Goal: Task Accomplishment & Management: Complete application form

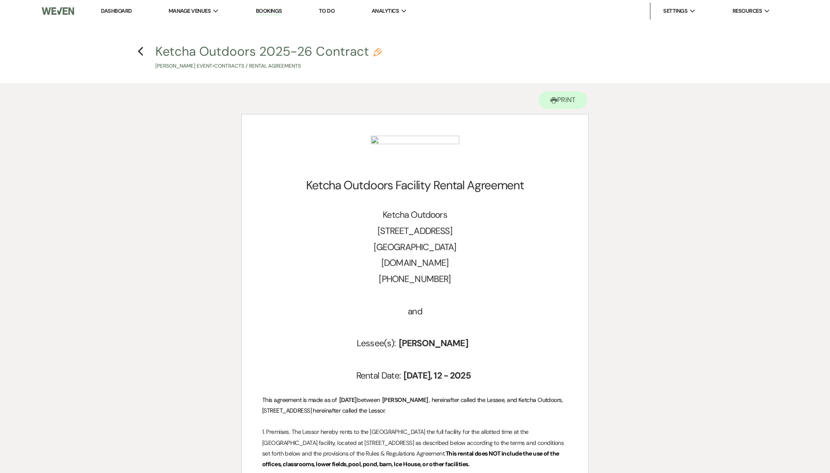
click at [116, 11] on link "Dashboard" at bounding box center [116, 10] width 31 height 7
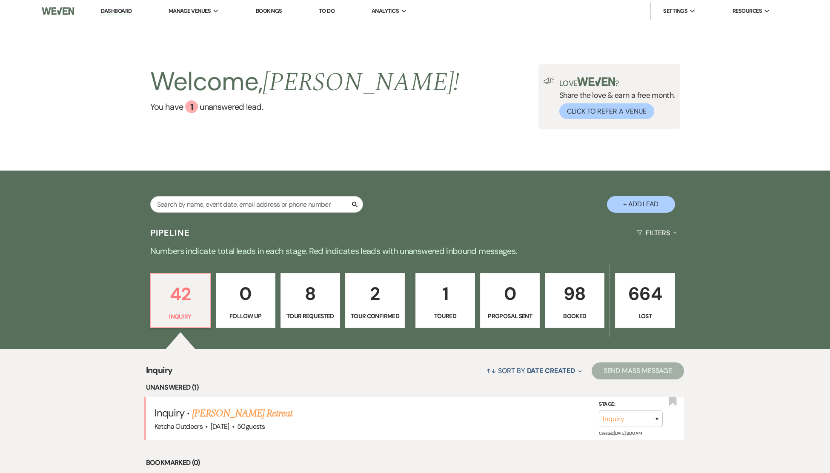
click at [579, 299] on p "98" at bounding box center [574, 293] width 48 height 29
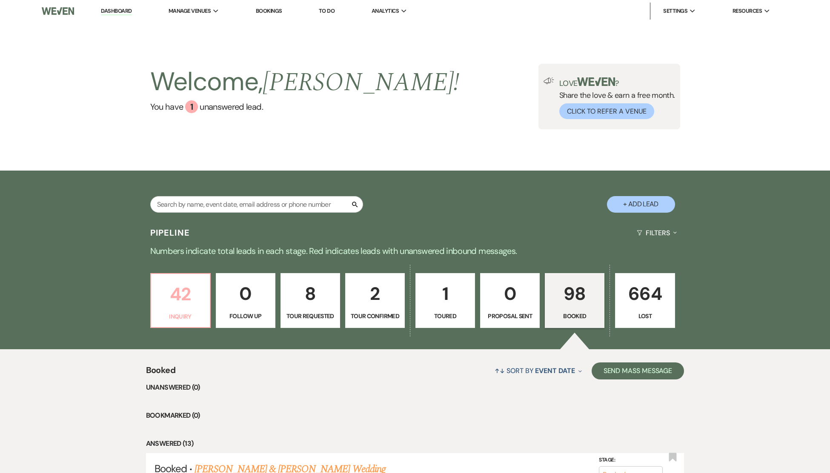
click at [181, 295] on p "42" at bounding box center [180, 294] width 48 height 29
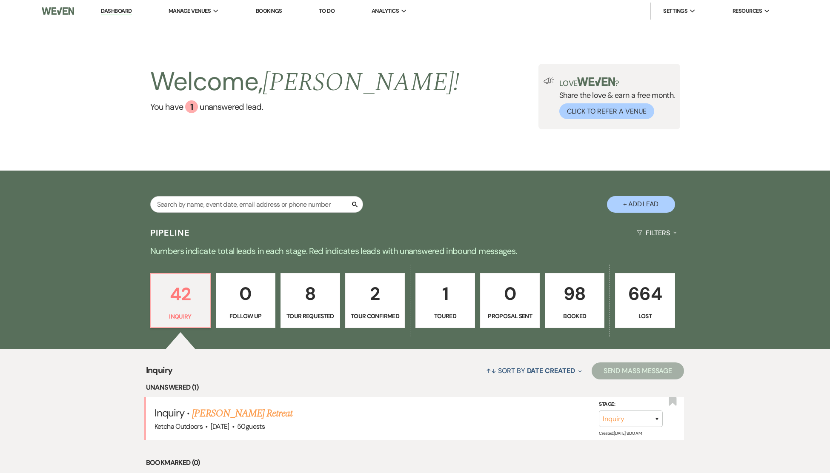
click at [451, 288] on p "1" at bounding box center [445, 293] width 48 height 29
select select "5"
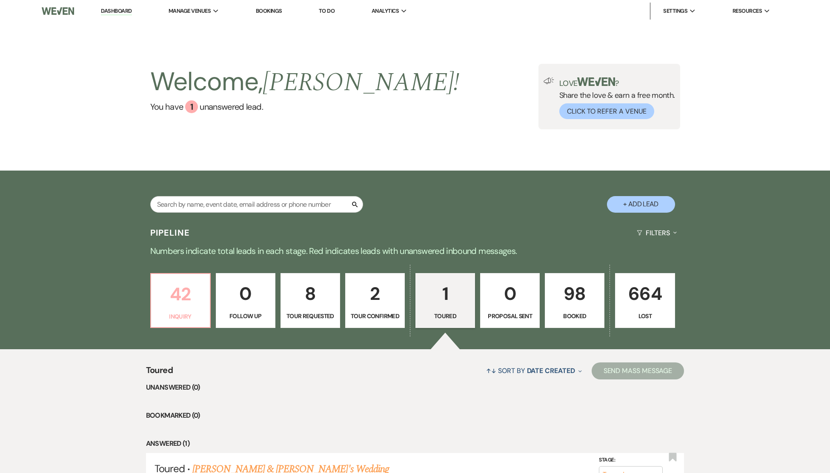
click at [182, 299] on p "42" at bounding box center [180, 294] width 48 height 29
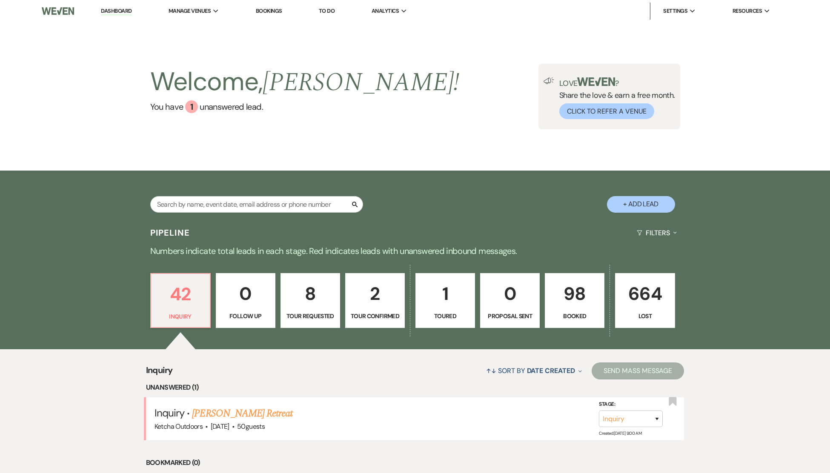
click at [210, 420] on link "Heather Jaques's Retreat" at bounding box center [242, 413] width 100 height 15
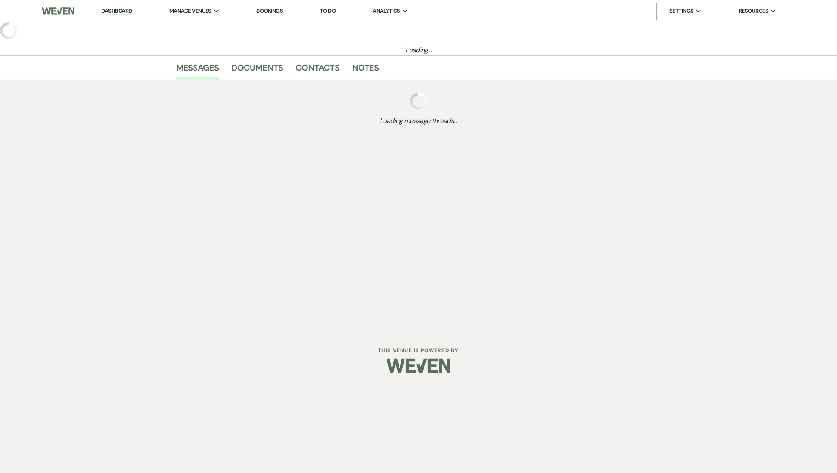
select select "5"
select select "21"
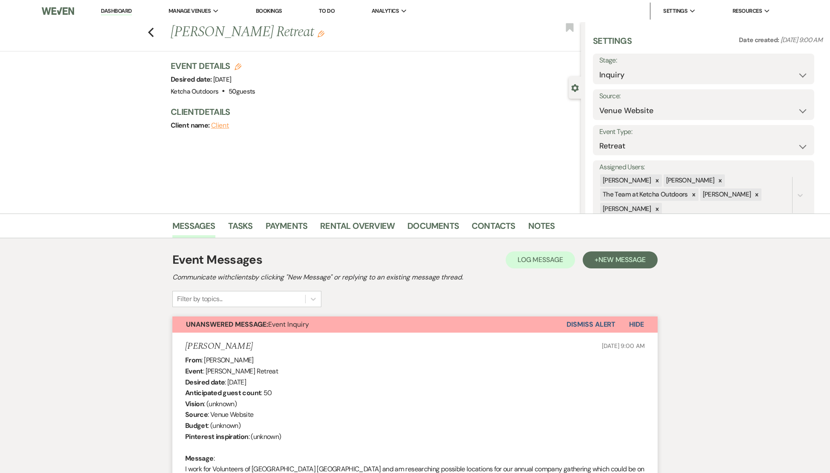
click at [274, 9] on link "Bookings" at bounding box center [269, 10] width 26 height 7
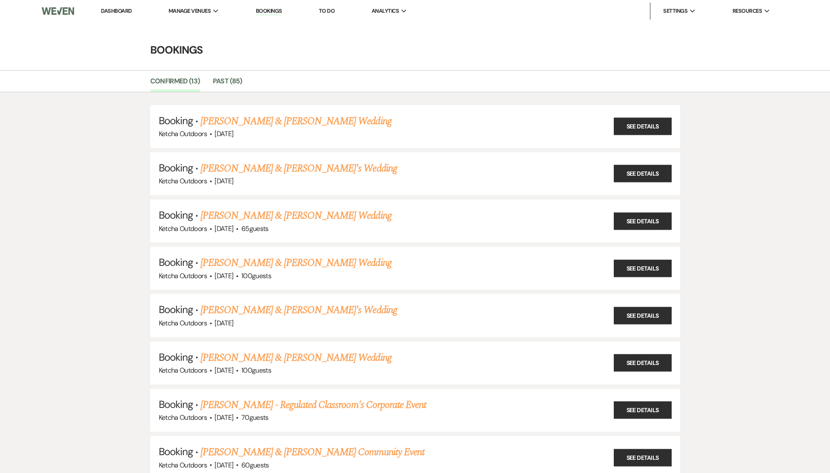
click at [122, 10] on link "Dashboard" at bounding box center [116, 10] width 31 height 7
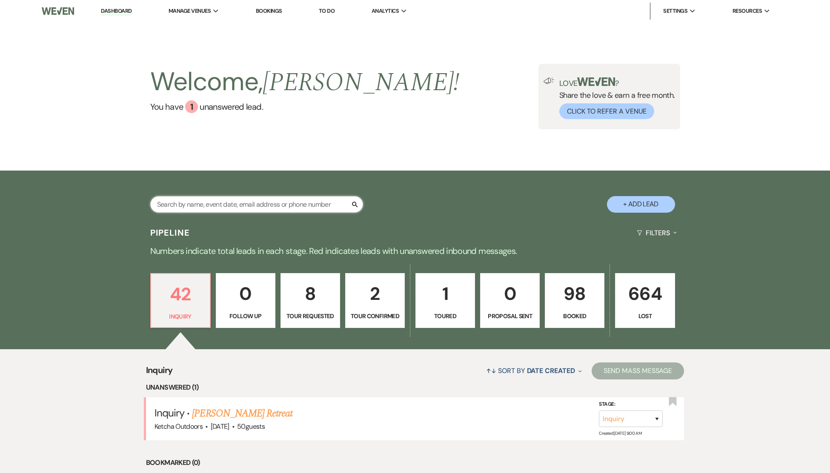
click at [183, 206] on input "text" at bounding box center [256, 204] width 213 height 17
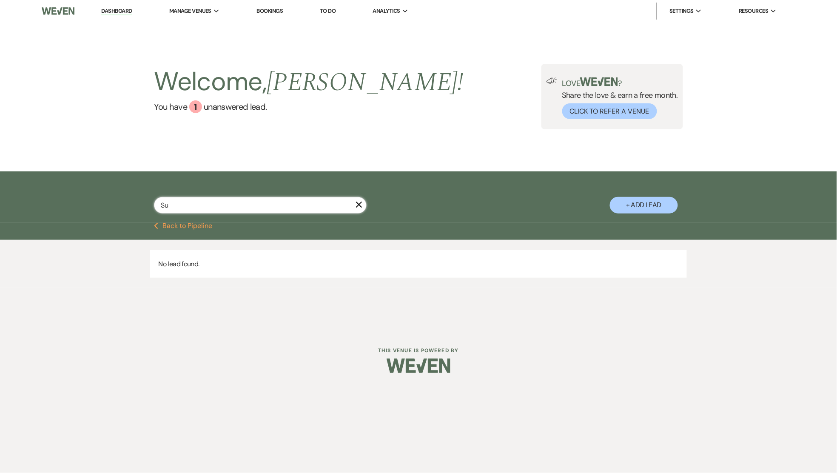
type input "S"
type input "t"
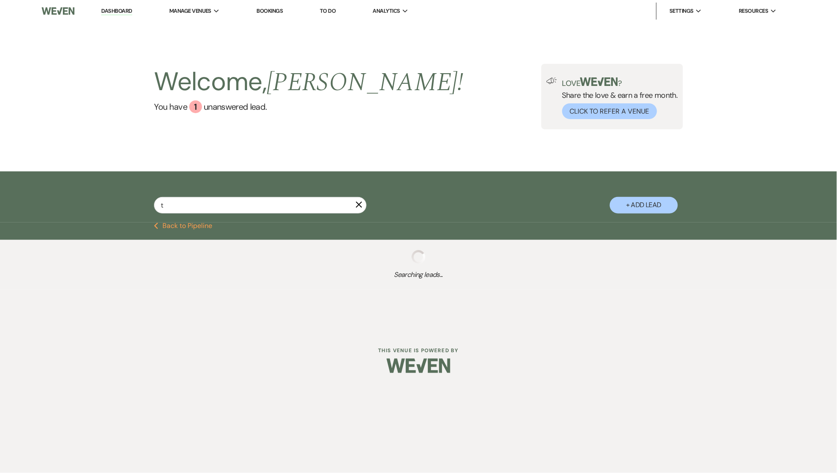
click at [114, 8] on link "Dashboard" at bounding box center [116, 11] width 31 height 8
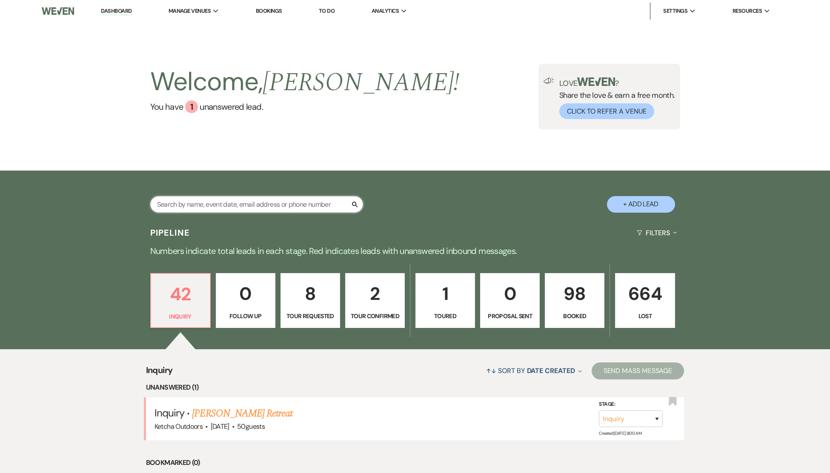
click at [206, 200] on input "text" at bounding box center [256, 204] width 213 height 17
click at [641, 203] on button "+ Add Lead" at bounding box center [641, 204] width 68 height 17
select select "502"
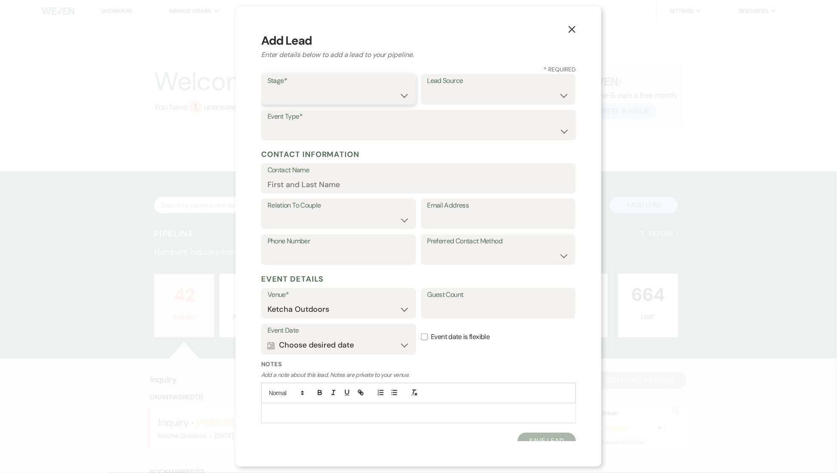
click at [397, 95] on select "Inquiry Follow Up Tour Requested Tour Confirmed Toured Proposal Sent Booked Lost" at bounding box center [339, 95] width 142 height 17
select select "6"
click at [268, 87] on select "Inquiry Follow Up Tour Requested Tour Confirmed Toured Proposal Sent Booked Lost" at bounding box center [339, 95] width 142 height 17
click at [558, 97] on select "Weven Venue Website Instagram Facebook Pinterest Google The Knot Wedding Wire H…" at bounding box center [499, 95] width 142 height 17
select select "20"
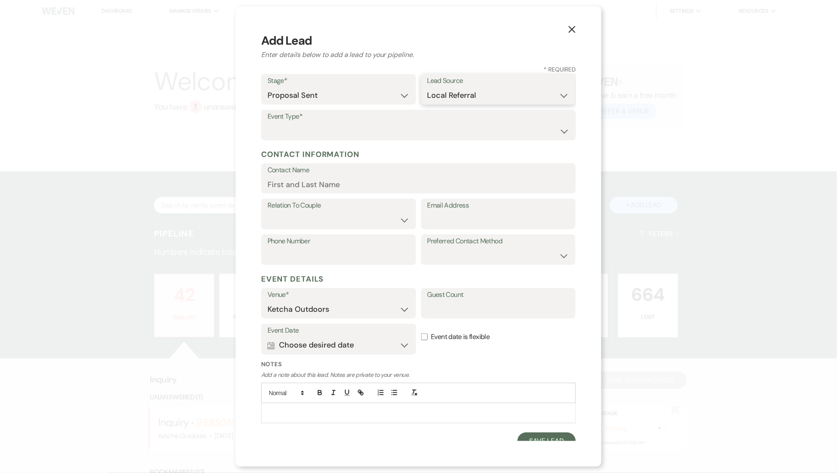
click at [428, 87] on select "Weven Venue Website Instagram Facebook Pinterest Google The Knot Wedding Wire H…" at bounding box center [499, 95] width 142 height 17
click at [404, 128] on select "Wedding Anniversary Party Baby Shower Bachelorette / Bachelor Party Birthday Pa…" at bounding box center [419, 131] width 302 height 17
select select "7"
click at [268, 123] on select "Wedding Anniversary Party Baby Shower Bachelorette / Bachelor Party Birthday Pa…" at bounding box center [419, 131] width 302 height 17
click at [339, 183] on input "Contact Name" at bounding box center [419, 184] width 302 height 17
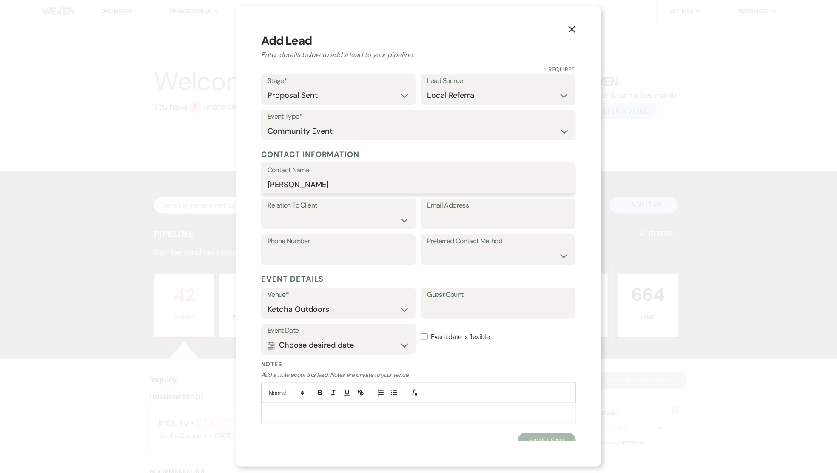
type input "[PERSON_NAME]"
click at [563, 223] on div "Email Address" at bounding box center [498, 214] width 155 height 31
click at [398, 223] on select "Client Event Planner Parent of Client Family Member Friend Other" at bounding box center [339, 220] width 142 height 17
select select "1"
click at [268, 212] on select "Client Event Planner Parent of Client Family Member Friend Other" at bounding box center [339, 220] width 142 height 17
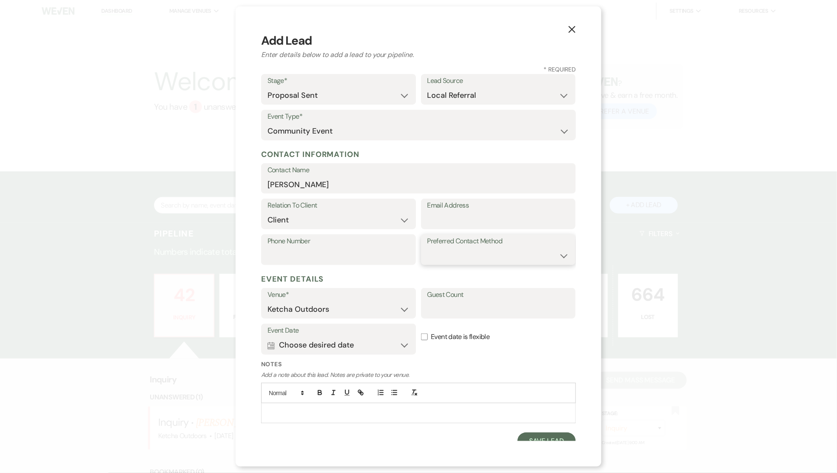
click at [486, 256] on select "Email Phone Text" at bounding box center [499, 256] width 142 height 17
select select "email"
click at [428, 248] on select "Email Phone Text" at bounding box center [499, 256] width 142 height 17
click at [451, 218] on input "Email Address" at bounding box center [499, 220] width 142 height 17
click at [435, 219] on input "Email Address" at bounding box center [499, 220] width 142 height 17
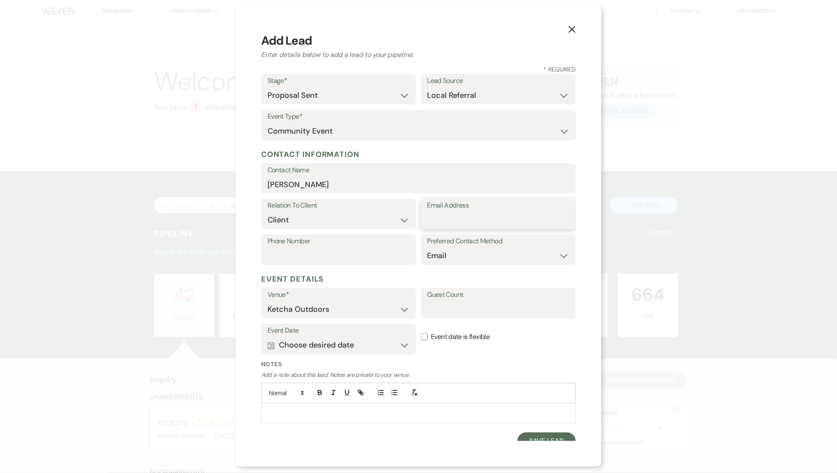
paste input "melanie@scottandsunnytownsend.com"
type input "melanie@scottandsunnytownsend.com"
click at [401, 346] on button "Calendar Choose desired date Expand" at bounding box center [339, 345] width 142 height 17
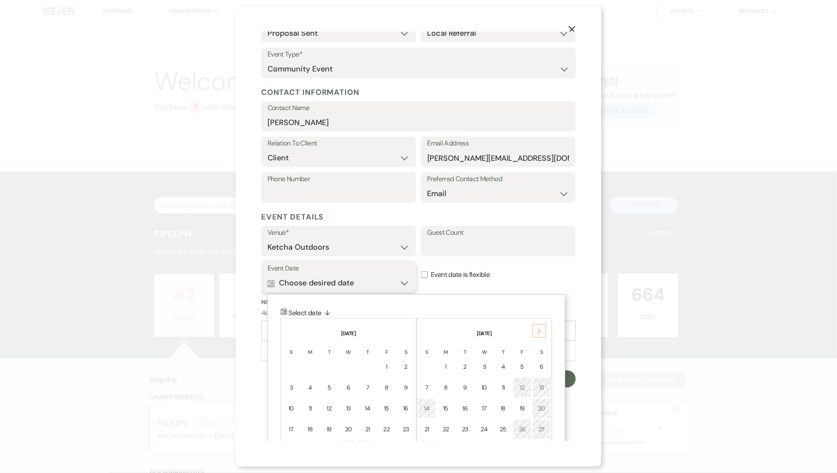
scroll to position [115, 0]
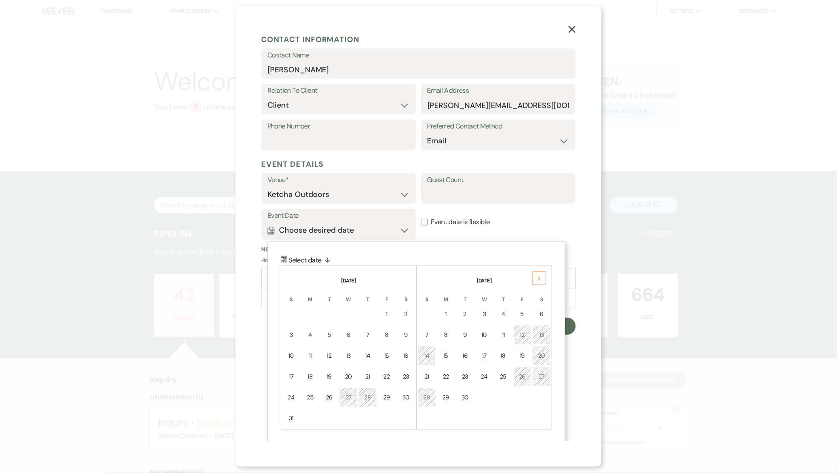
click at [348, 394] on div "27" at bounding box center [349, 397] width 8 height 9
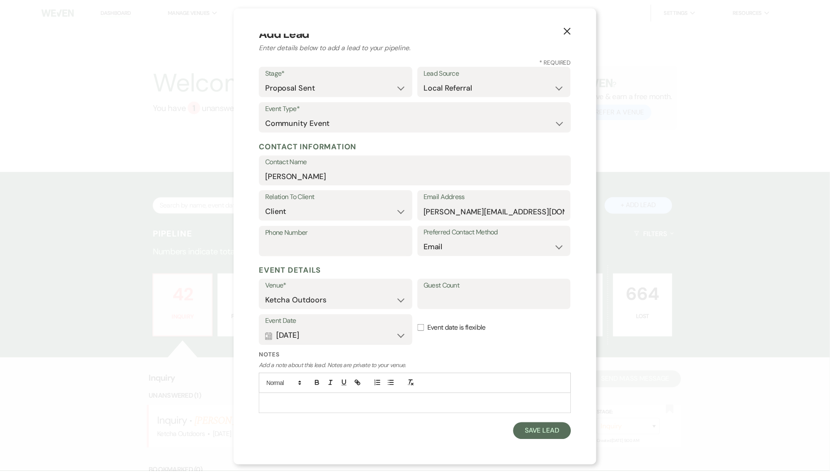
scroll to position [8, 0]
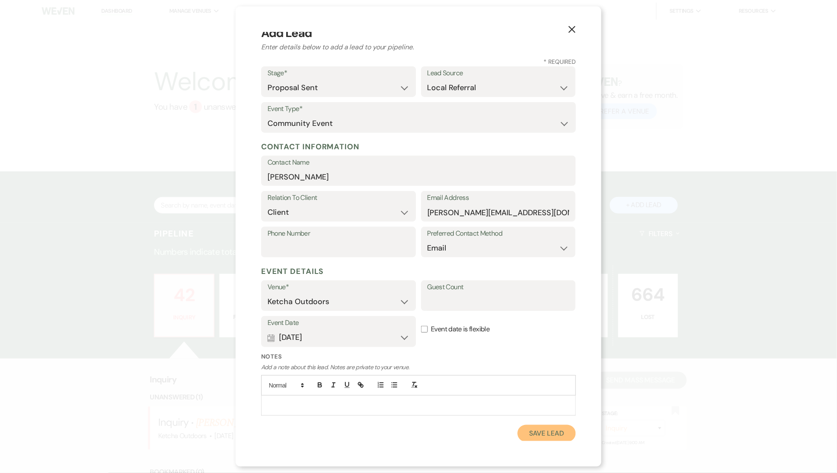
click at [532, 430] on button "Save Lead" at bounding box center [547, 433] width 58 height 17
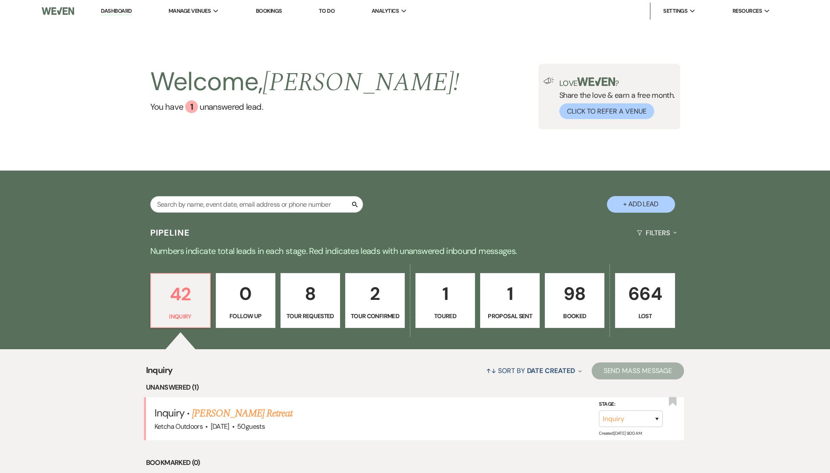
click at [571, 300] on p "98" at bounding box center [574, 293] width 48 height 29
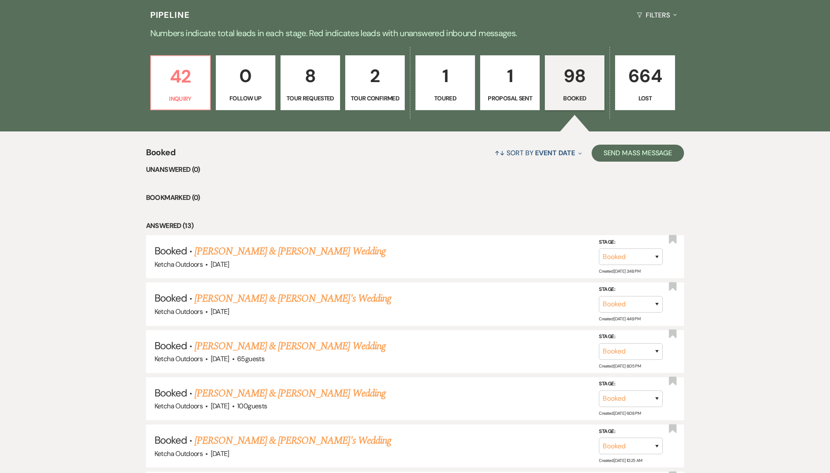
scroll to position [197, 0]
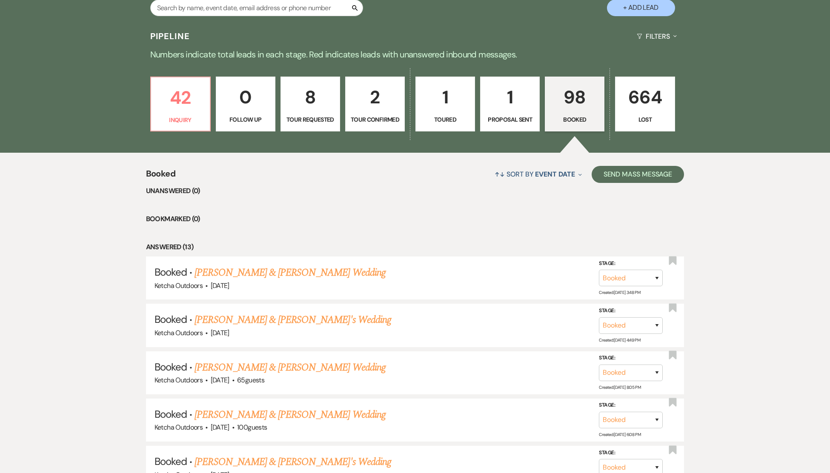
click at [308, 103] on p "8" at bounding box center [310, 97] width 48 height 29
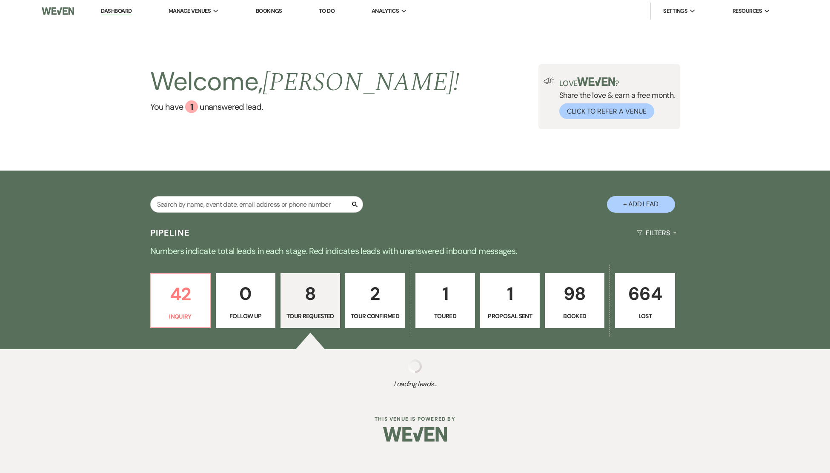
select select "2"
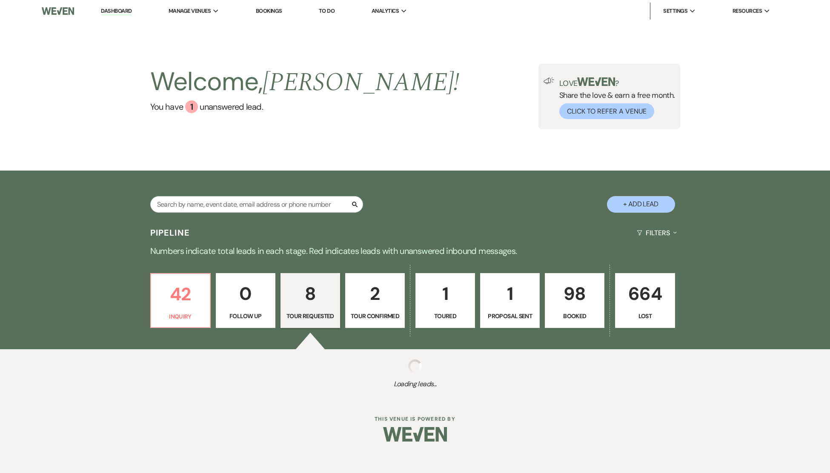
select select "2"
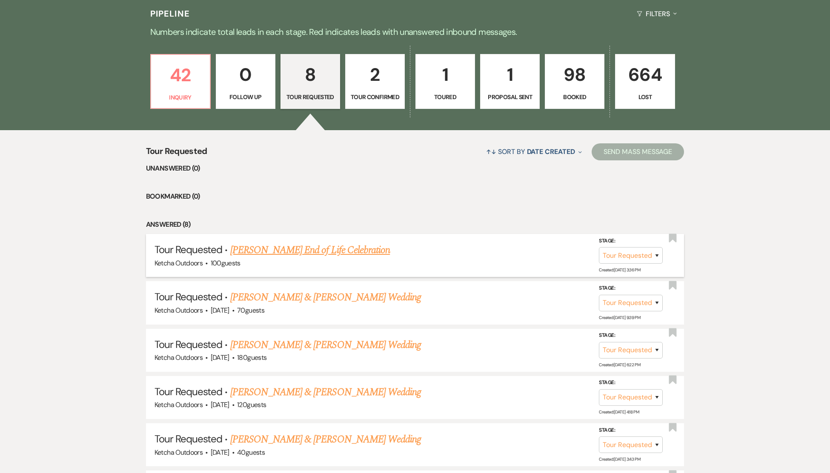
scroll to position [220, 0]
click at [651, 263] on select "Inquiry Follow Up Tour Requested Tour Confirmed Toured Proposal Sent Booked Lost" at bounding box center [631, 255] width 64 height 17
select select "8"
click at [599, 255] on select "Inquiry Follow Up Tour Requested Tour Confirmed Toured Proposal Sent Booked Lost" at bounding box center [631, 255] width 64 height 17
click at [543, 261] on select "Booked Elsewhere Budget Date Unavailable No Response Not a Good Match Capacity …" at bounding box center [510, 255] width 73 height 17
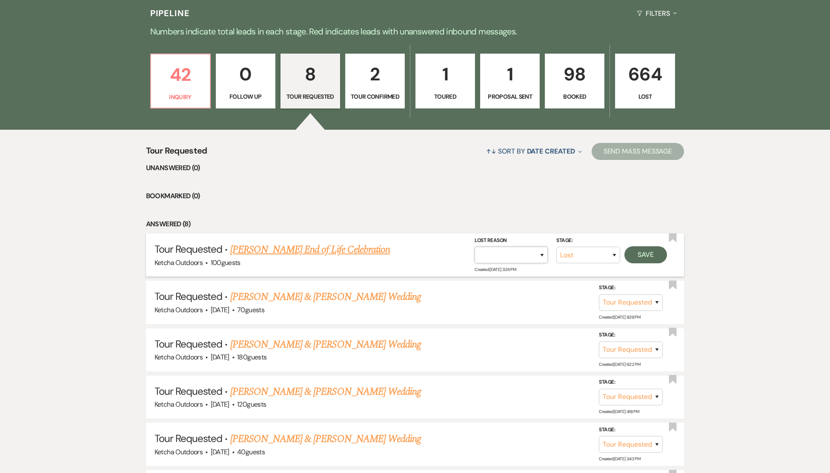
select select "11"
click at [474, 255] on select "Booked Elsewhere Budget Date Unavailable No Response Not a Good Match Capacity …" at bounding box center [510, 255] width 73 height 17
click at [639, 263] on button "Save" at bounding box center [645, 254] width 43 height 17
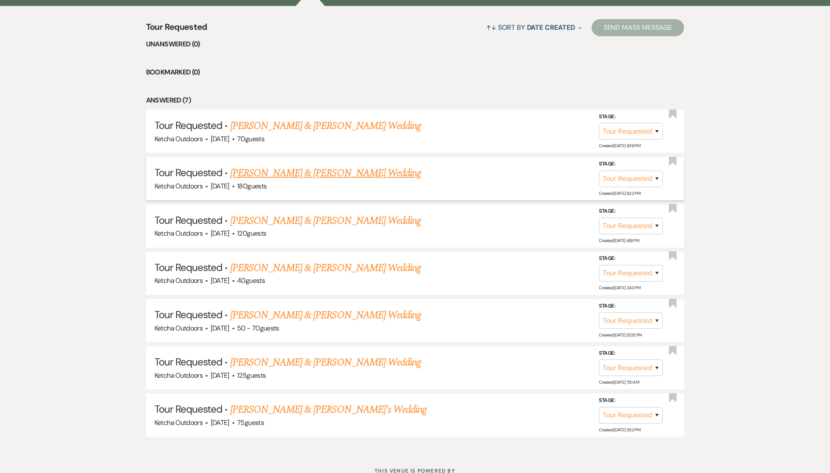
scroll to position [382, 0]
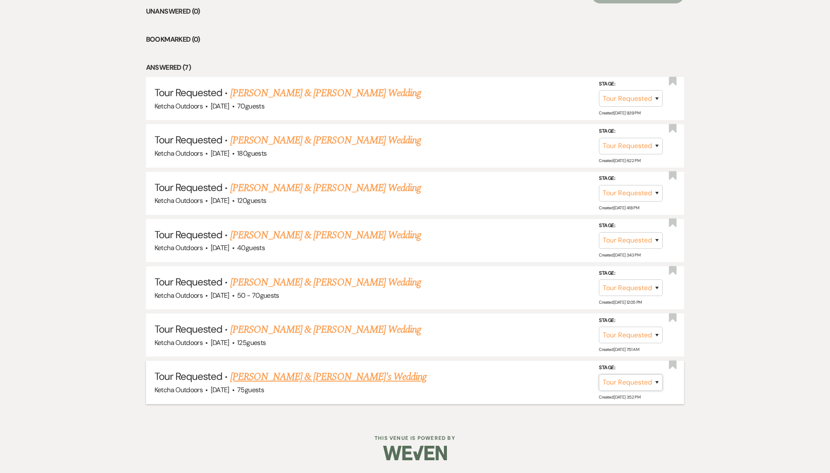
click at [628, 380] on select "Inquiry Follow Up Tour Requested Tour Confirmed Toured Proposal Sent Booked Lost" at bounding box center [631, 382] width 64 height 17
select select "8"
click at [599, 374] on select "Inquiry Follow Up Tour Requested Tour Confirmed Toured Proposal Sent Booked Lost" at bounding box center [631, 382] width 64 height 17
click at [543, 382] on select "Booked Elsewhere Budget Date Unavailable No Response Not a Good Match Capacity …" at bounding box center [510, 382] width 73 height 17
select select "5"
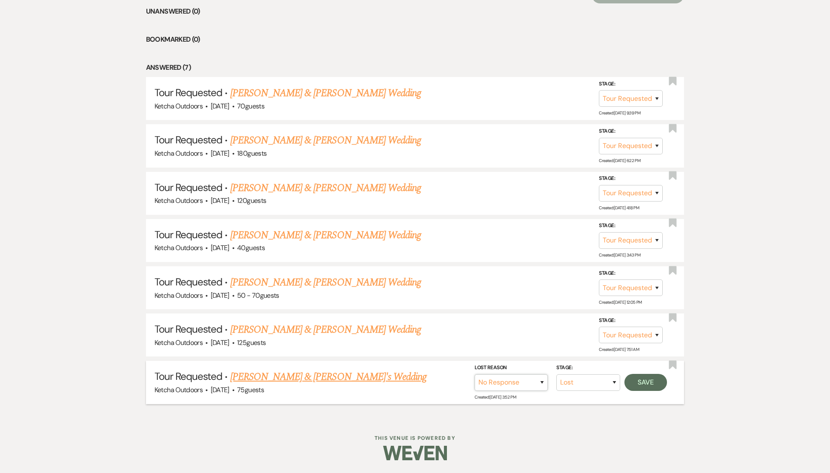
click at [474, 374] on select "Booked Elsewhere Budget Date Unavailable No Response Not a Good Match Capacity …" at bounding box center [510, 382] width 73 height 17
click at [645, 384] on button "Save" at bounding box center [645, 382] width 43 height 17
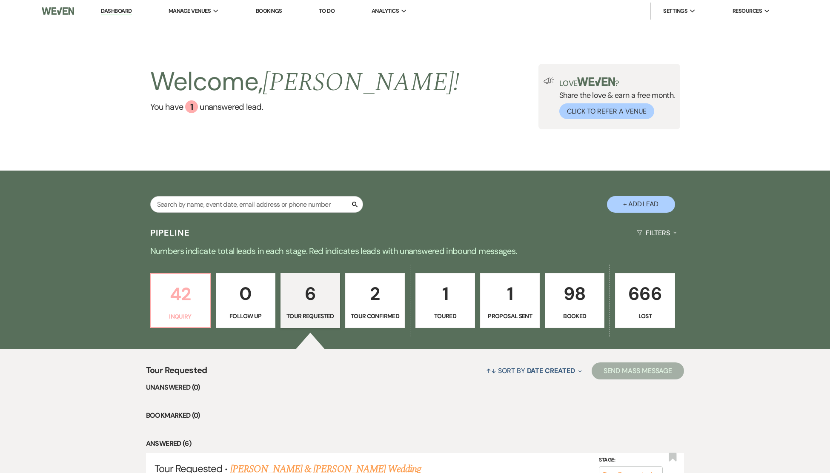
scroll to position [2, 0]
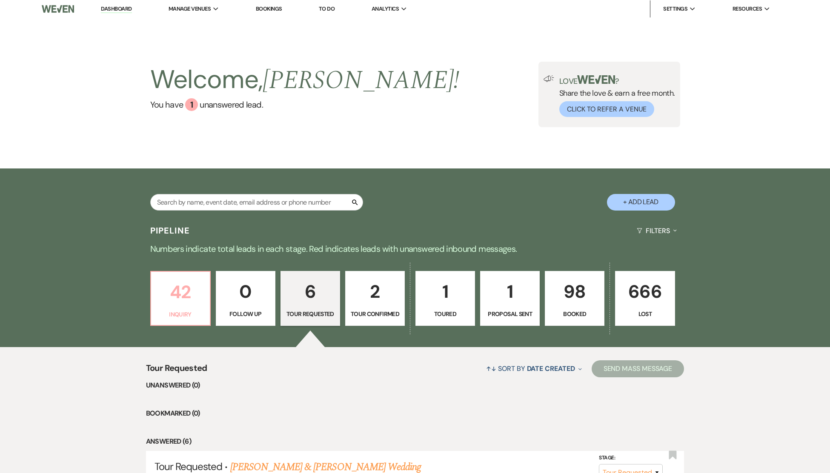
click at [178, 292] on p "42" at bounding box center [180, 292] width 48 height 29
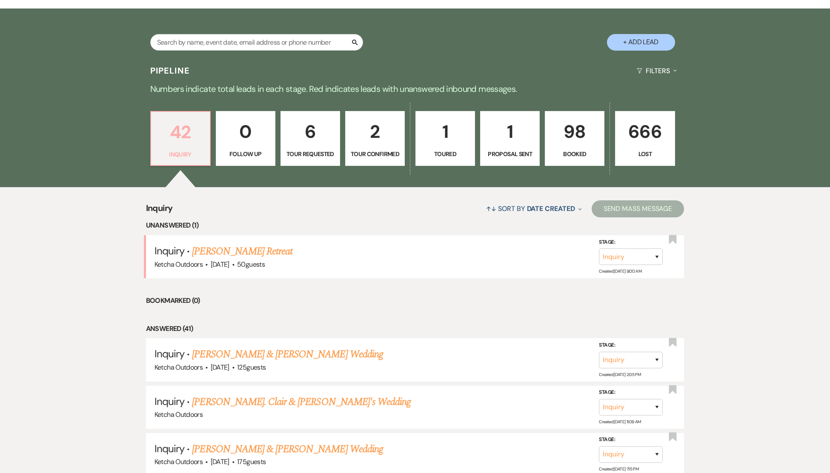
scroll to position [163, 0]
click at [240, 259] on link "Heather Jaques's Retreat" at bounding box center [242, 250] width 100 height 15
select select "5"
select select "21"
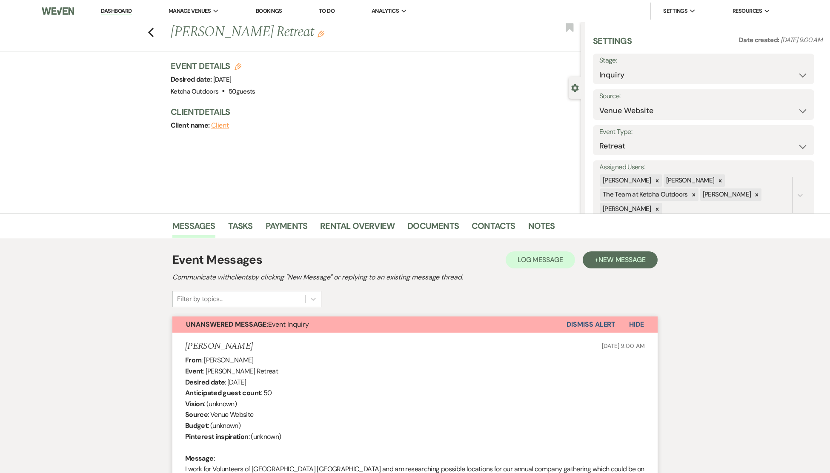
click at [599, 323] on button "Dismiss Alert" at bounding box center [590, 325] width 49 height 16
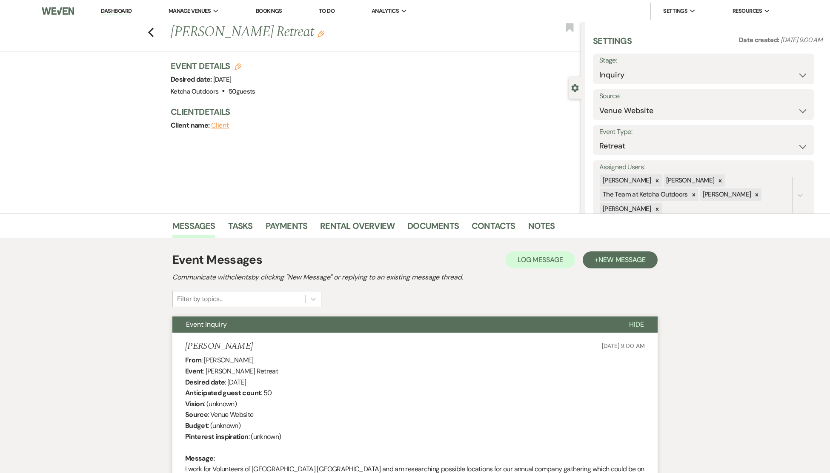
click at [114, 9] on link "Dashboard" at bounding box center [116, 11] width 31 height 8
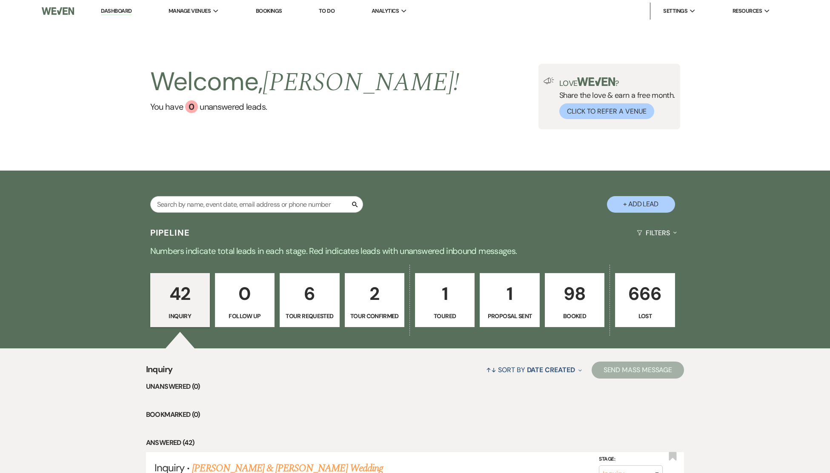
click at [511, 304] on p "1" at bounding box center [509, 293] width 48 height 29
select select "6"
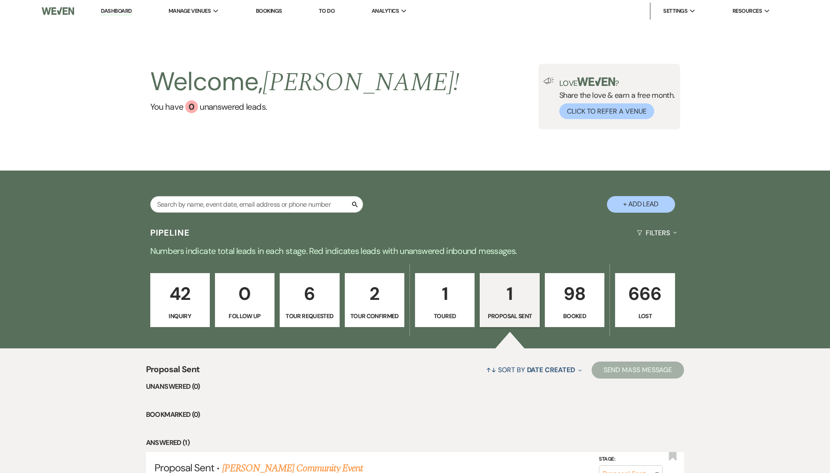
scroll to position [100, 0]
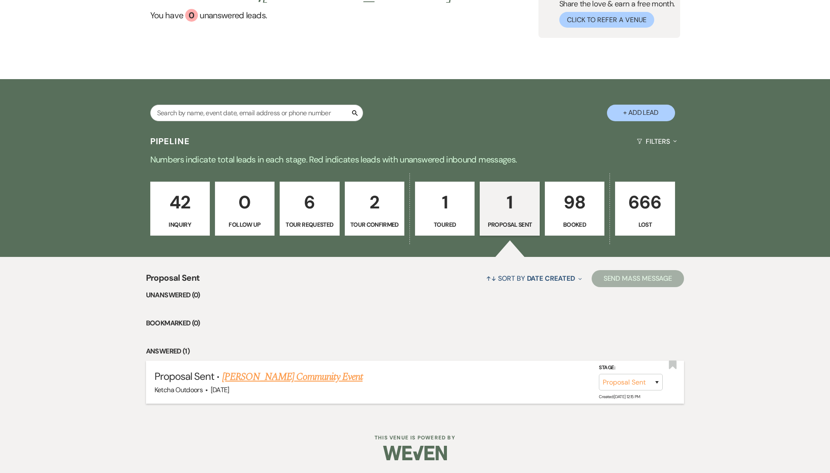
click at [291, 374] on link "[PERSON_NAME] Community Event" at bounding box center [292, 376] width 140 height 15
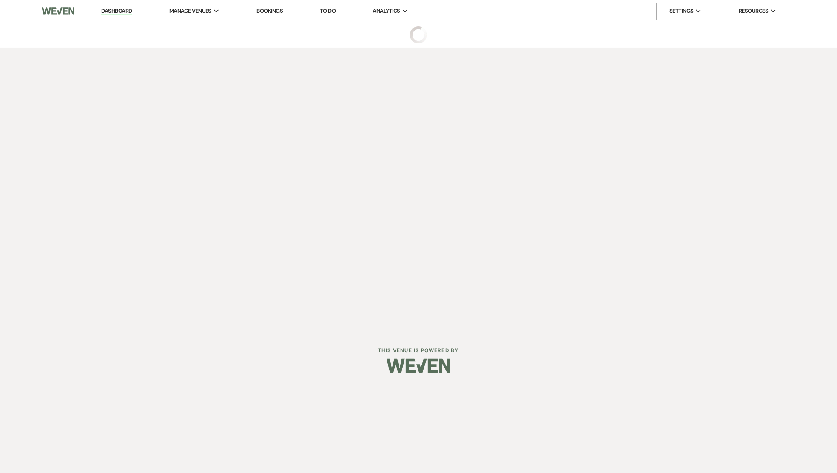
select select "6"
select select "20"
select select "7"
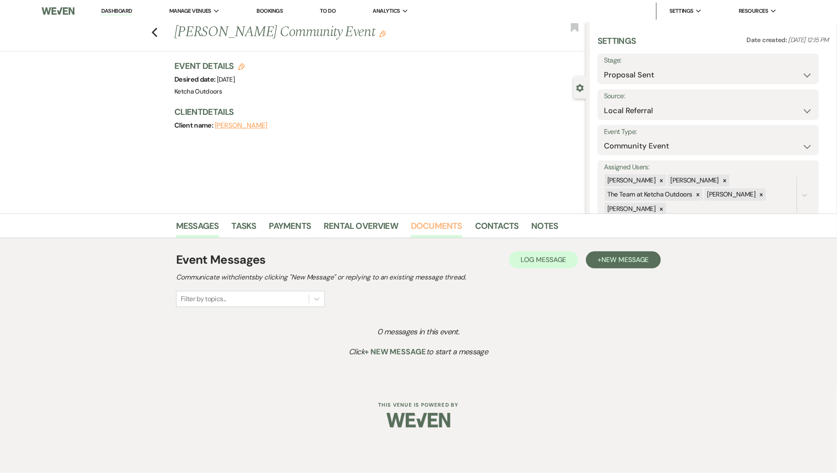
click at [436, 223] on link "Documents" at bounding box center [436, 228] width 51 height 19
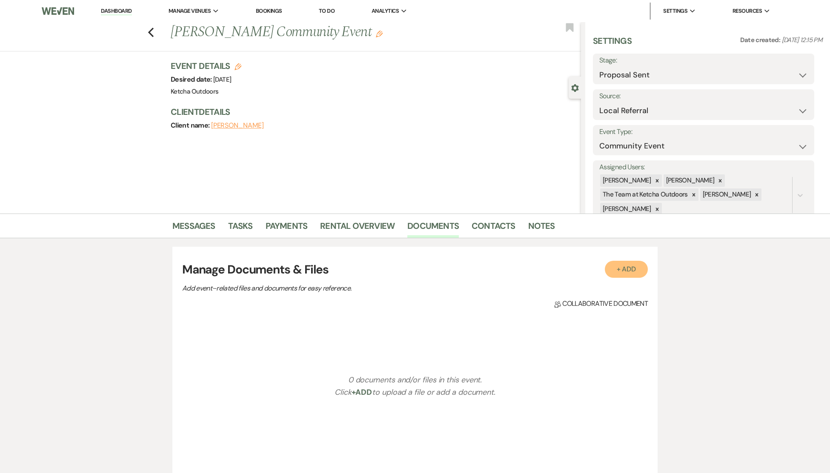
click at [635, 267] on button "+ Add" at bounding box center [626, 269] width 43 height 17
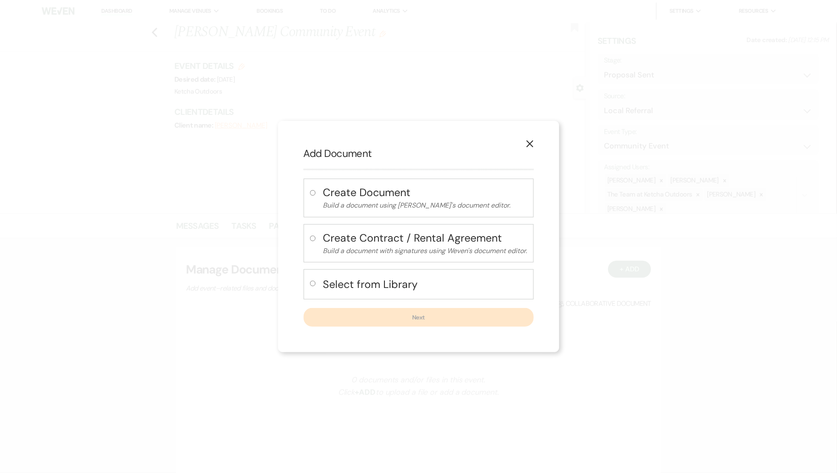
click at [312, 284] on input "radio" at bounding box center [313, 284] width 6 height 6
radio input "true"
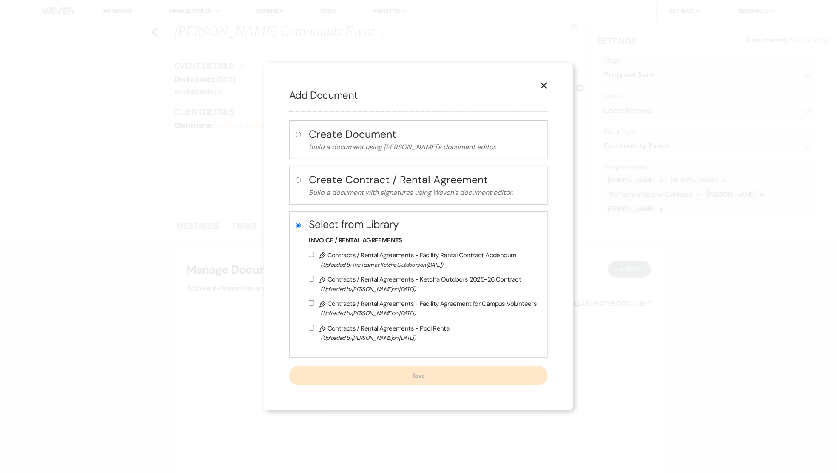
click at [314, 255] on input "Pencil Contracts / Rental Agreements - Facility Rental Contract Addendum (Uploa…" at bounding box center [312, 255] width 6 height 6
checkbox input "true"
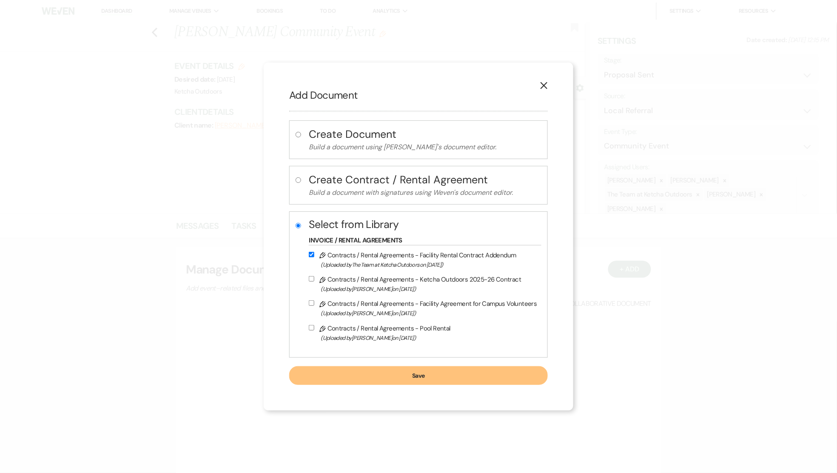
click at [407, 376] on button "Save" at bounding box center [418, 375] width 258 height 19
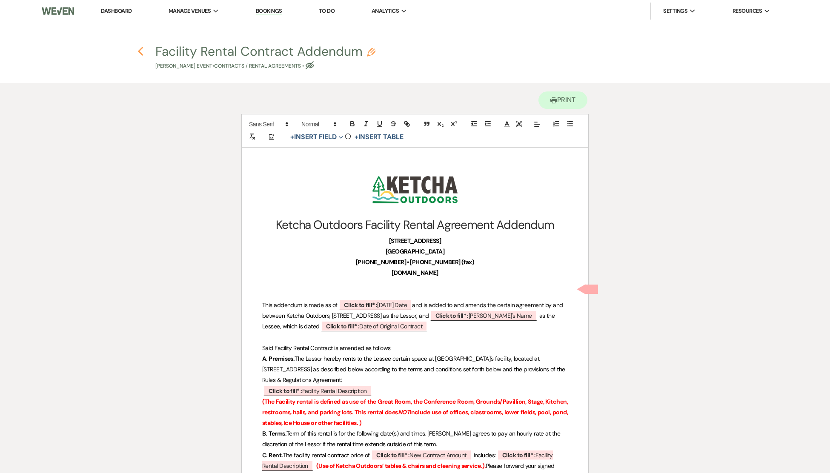
click at [138, 53] on icon "Previous" at bounding box center [140, 51] width 6 height 10
select select "6"
select select "20"
select select "7"
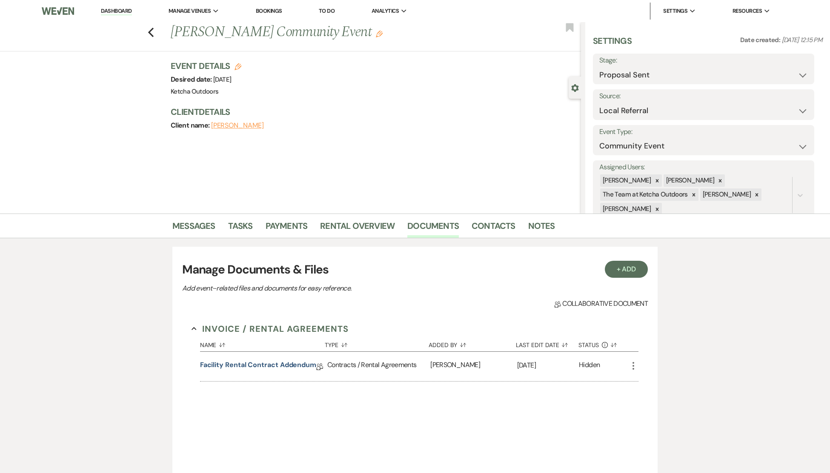
click at [634, 364] on icon "More" at bounding box center [633, 366] width 10 height 10
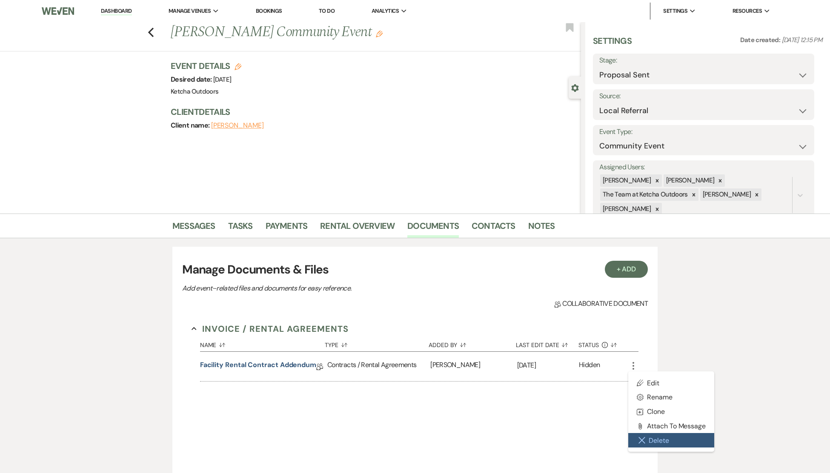
click at [647, 438] on button "Close Delete X Delete" at bounding box center [671, 440] width 86 height 14
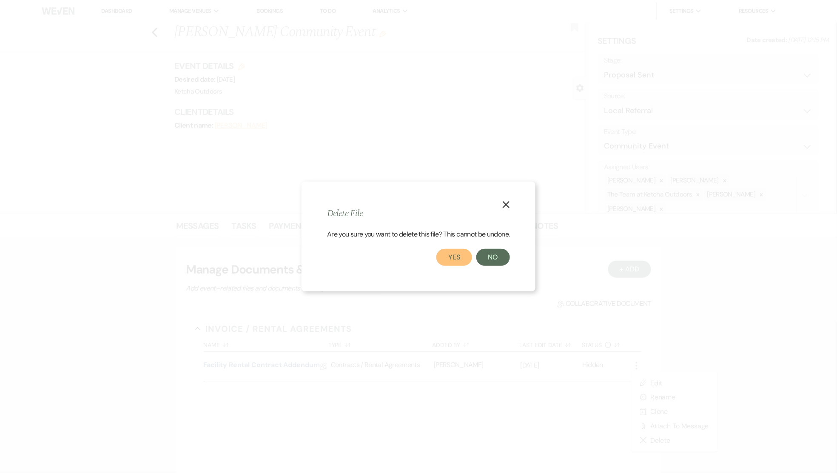
click at [459, 258] on button "Yes" at bounding box center [454, 257] width 36 height 17
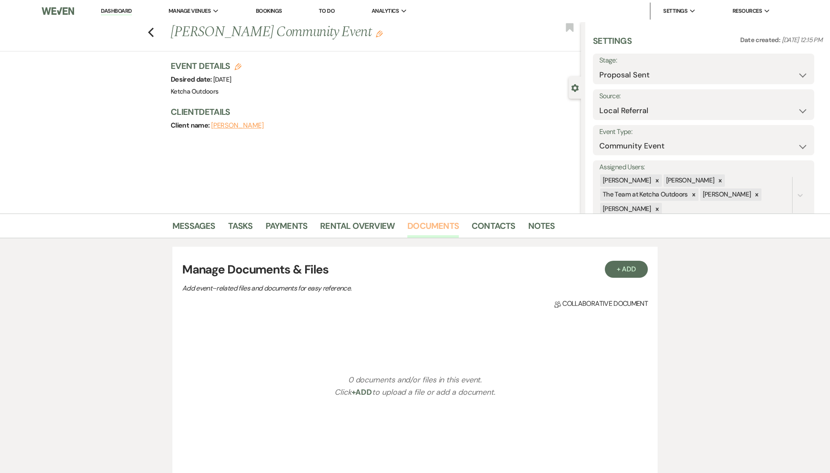
click at [424, 222] on link "Documents" at bounding box center [432, 228] width 51 height 19
click at [435, 226] on link "Documents" at bounding box center [432, 228] width 51 height 19
click at [628, 272] on button "+ Add" at bounding box center [626, 269] width 43 height 17
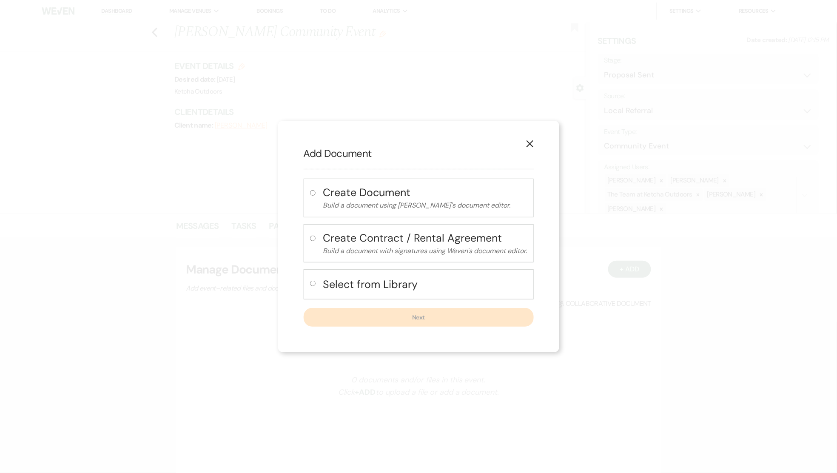
click at [311, 285] on input "radio" at bounding box center [313, 284] width 6 height 6
radio input "true"
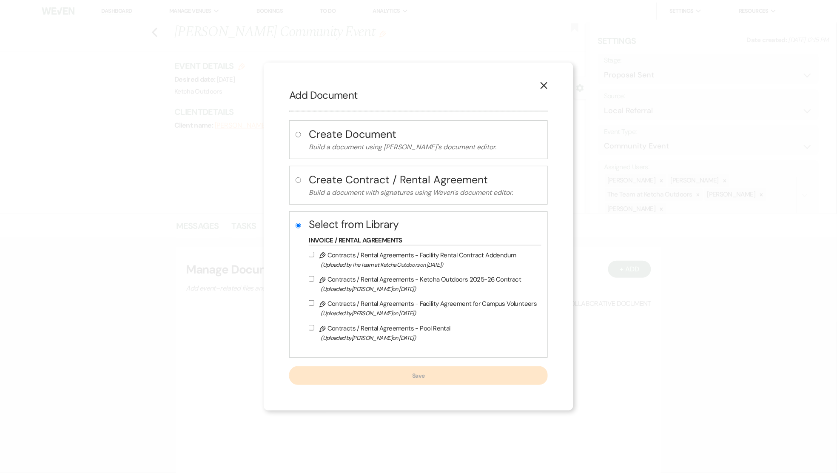
click at [313, 279] on input "Pencil Contracts / Rental Agreements - Ketcha Outdoors 2025-26 Contract (Upload…" at bounding box center [312, 279] width 6 height 6
checkbox input "true"
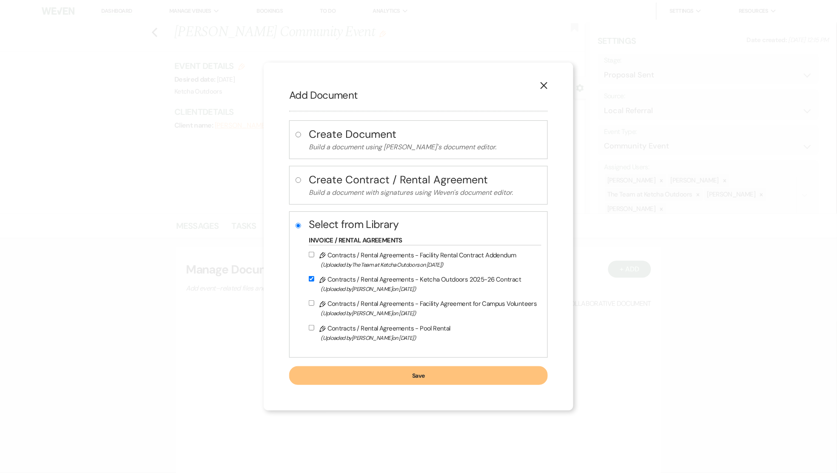
click at [406, 376] on button "Save" at bounding box center [418, 375] width 258 height 19
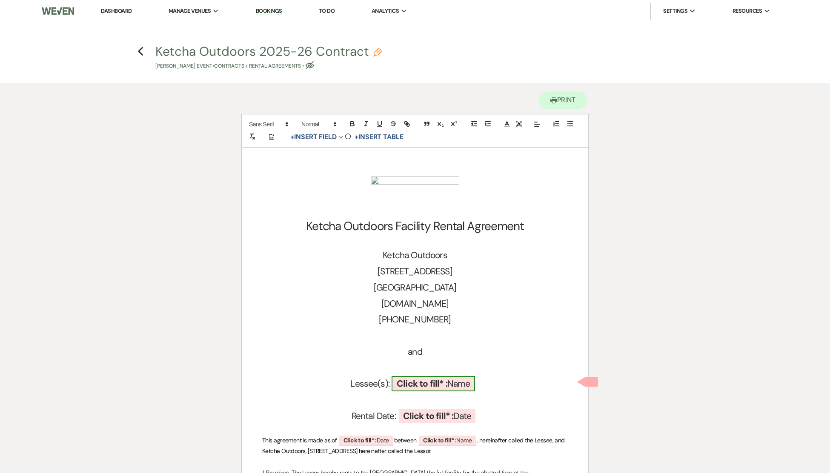
click at [436, 383] on b "Click to fill* :" at bounding box center [421, 384] width 51 height 12
select select "owner"
select select "Name"
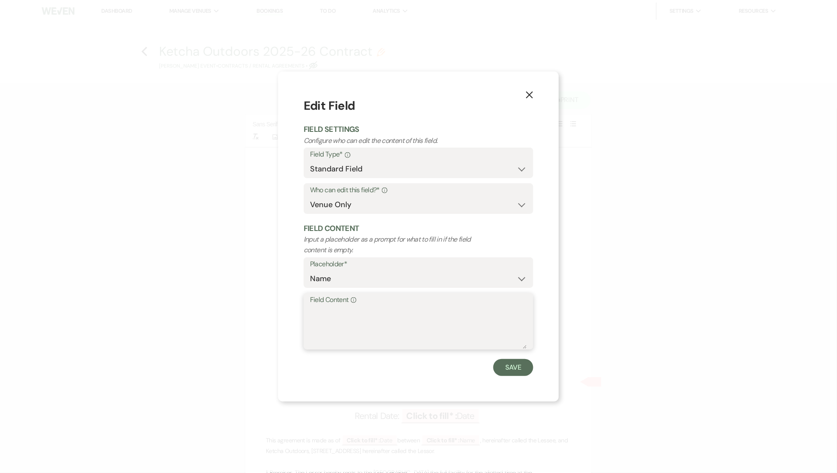
click at [330, 317] on textarea "Field Content Info" at bounding box center [418, 327] width 217 height 43
type textarea "[PERSON_NAME] Realty"
click at [516, 363] on button "Save" at bounding box center [513, 367] width 40 height 17
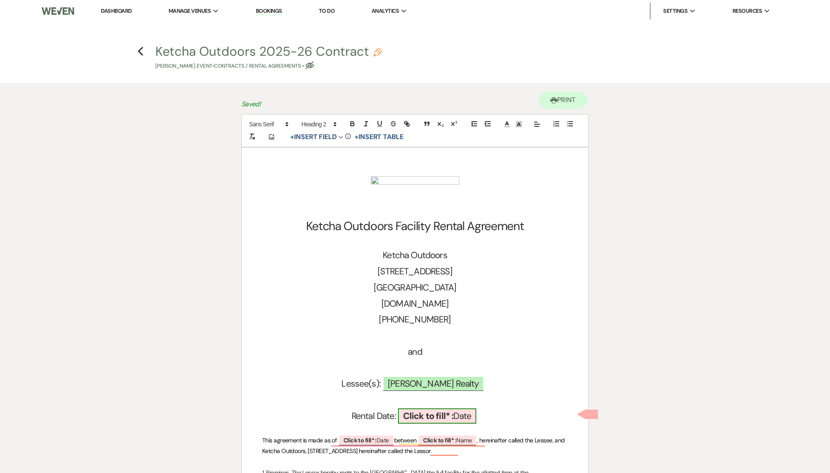
click at [428, 415] on b "Click to fill* :" at bounding box center [428, 416] width 51 height 12
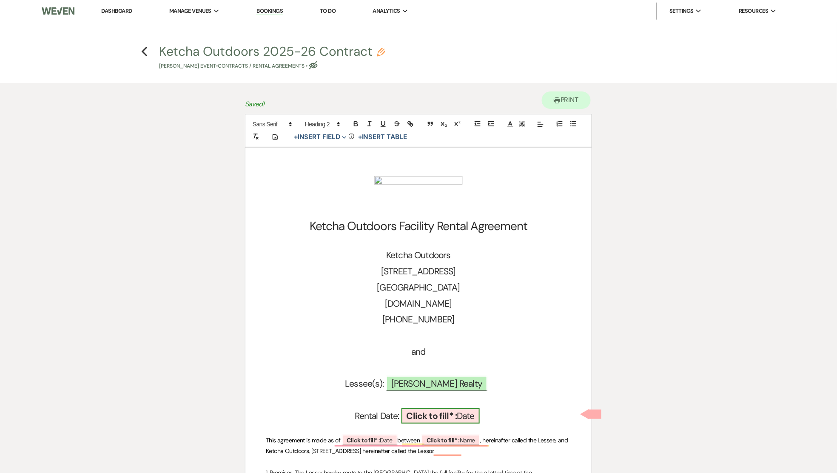
select select "owner"
select select "Date"
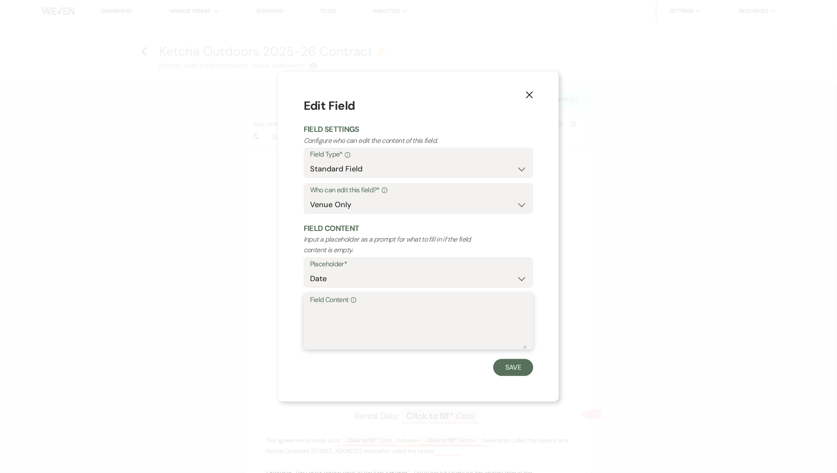
click at [346, 311] on textarea "Field Content Info" at bounding box center [418, 327] width 217 height 43
type textarea "[DATE]"
click at [522, 369] on button "Save" at bounding box center [513, 367] width 40 height 17
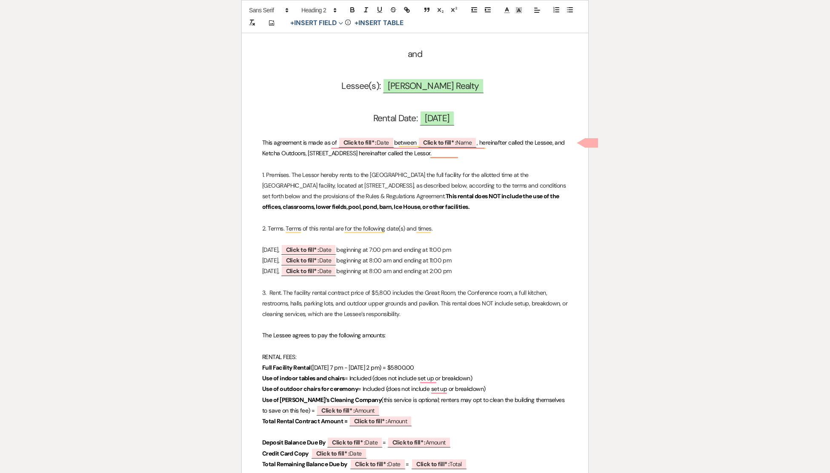
scroll to position [358, 0]
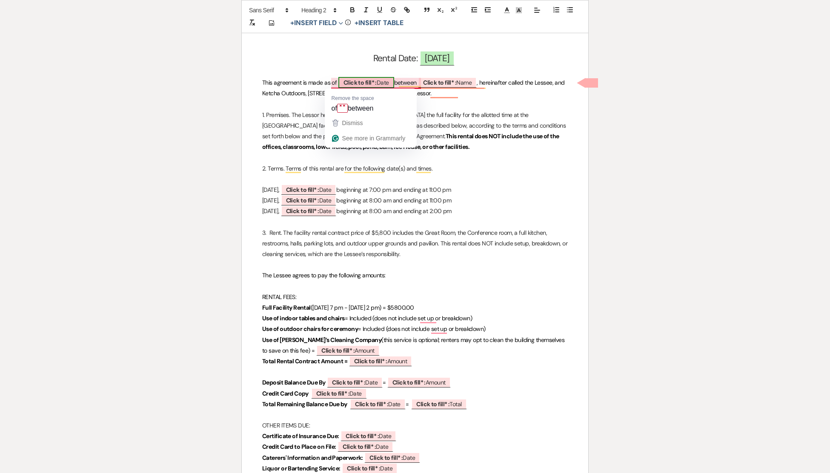
click at [362, 81] on b "Click to fill* :" at bounding box center [359, 83] width 33 height 8
select select "owner"
select select "Date"
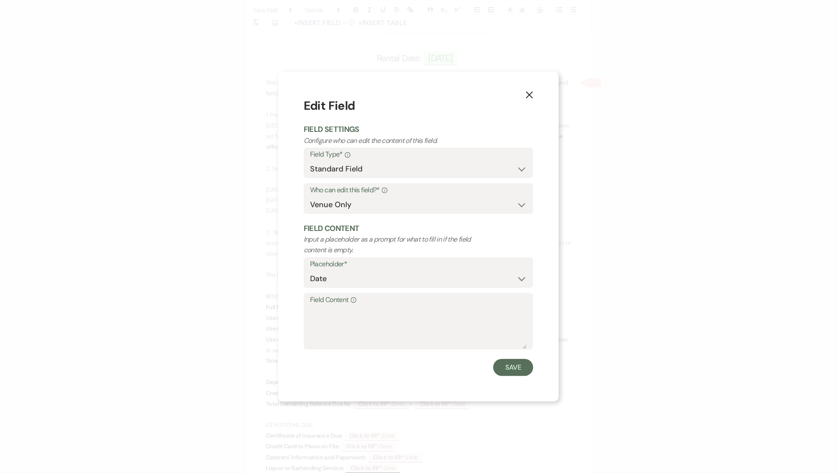
click at [330, 304] on label "Field Content Info" at bounding box center [418, 300] width 217 height 12
click at [330, 306] on textarea "Field Content Info" at bounding box center [418, 327] width 217 height 43
type textarea "[DATE]"
click at [519, 366] on button "Save" at bounding box center [513, 367] width 40 height 17
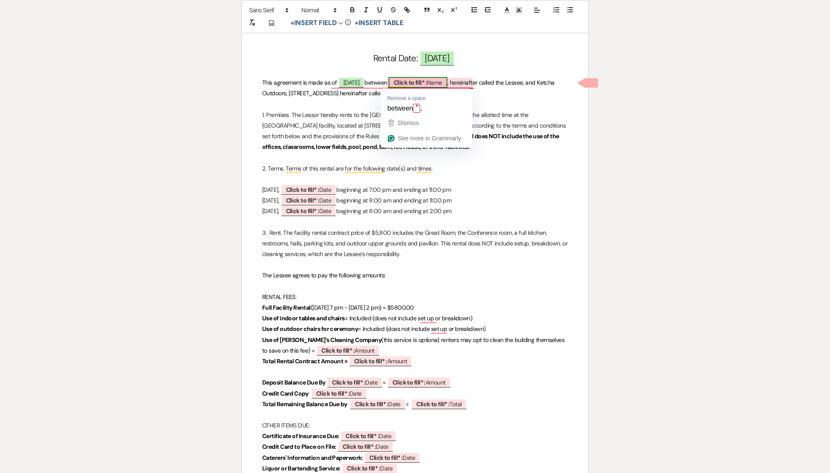
click at [427, 79] on b "Click to fill* :" at bounding box center [410, 83] width 33 height 8
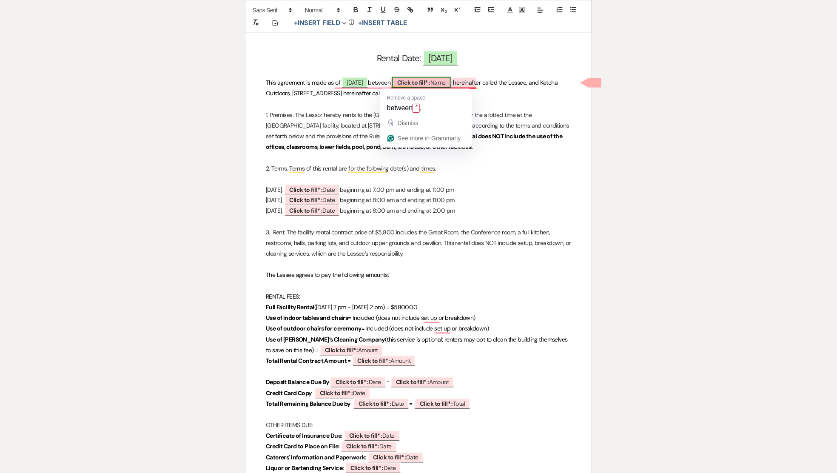
select select "owner"
select select "Name"
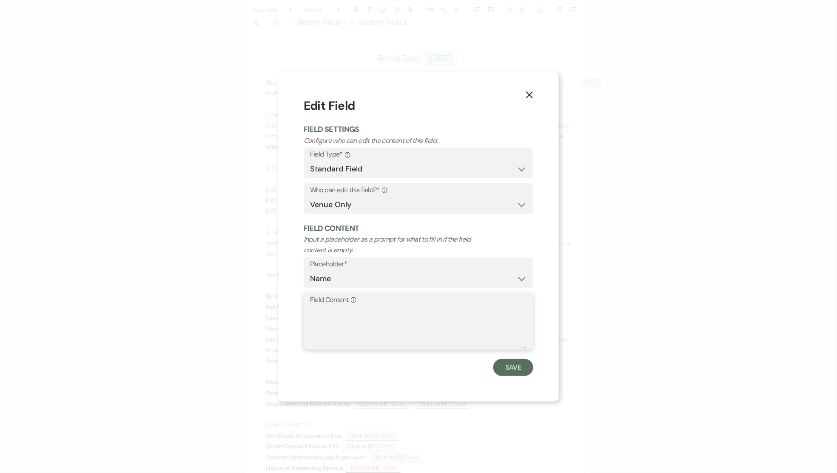
click at [339, 315] on textarea "Field Content Info" at bounding box center [418, 327] width 217 height 43
type textarea "[PERSON_NAME]/[PERSON_NAME] Real Estate"
click at [523, 372] on button "Save" at bounding box center [513, 367] width 40 height 17
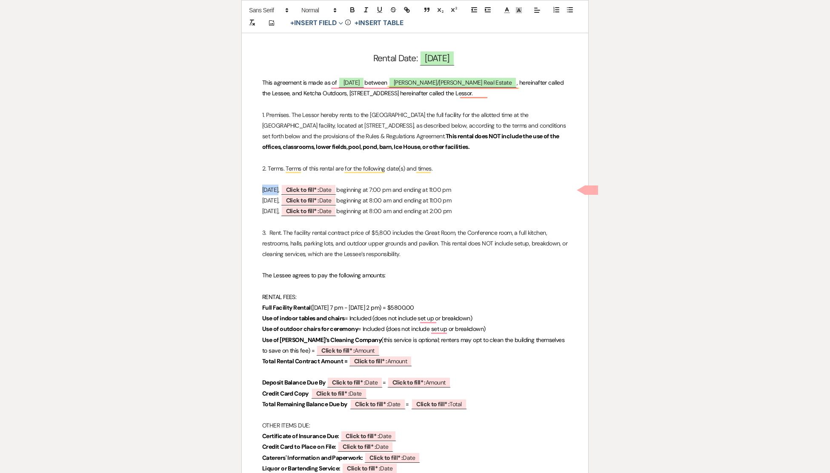
drag, startPoint x: 262, startPoint y: 189, endPoint x: 277, endPoint y: 191, distance: 15.4
click at [277, 191] on p "Friday, ﻿ Click to fill* : Date ﻿ beginning at 7:00 pm and ending at 11:00 pm" at bounding box center [414, 190] width 305 height 11
click at [375, 189] on p "Weds, ﻿ Click to fill* : Date ﻿ beginning at 7:00 pm and ending at 11:00 pm" at bounding box center [414, 190] width 305 height 11
click at [380, 190] on p "Weds, ﻿ Click to fill* : Date ﻿ beginning at 3:00 pm and ending at 11:00 pm" at bounding box center [414, 190] width 305 height 11
click at [431, 190] on p "Weds, ﻿ Click to fill* : Date ﻿ beginning at 3:30 pm and ending at 11:00 pm" at bounding box center [414, 190] width 305 height 11
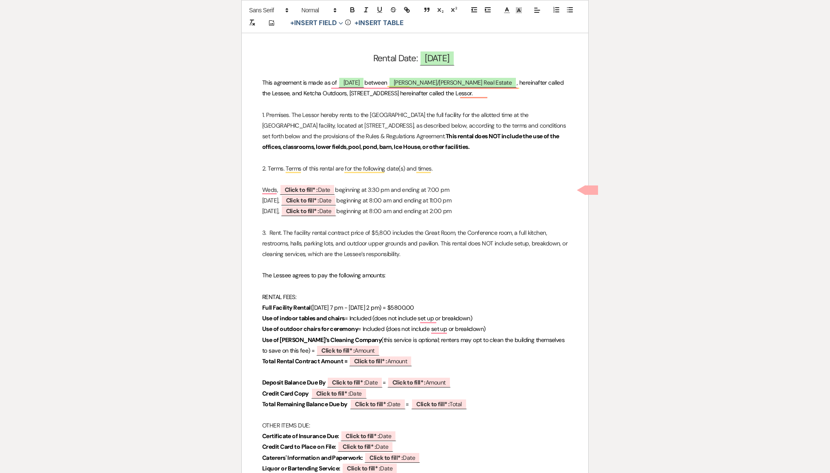
click at [438, 189] on p "Weds, ﻿ Click to fill* : Date ﻿ beginning at 3:30 pm and ending at 7:00 pm" at bounding box center [414, 190] width 305 height 11
drag, startPoint x: 261, startPoint y: 200, endPoint x: 463, endPoint y: 209, distance: 202.7
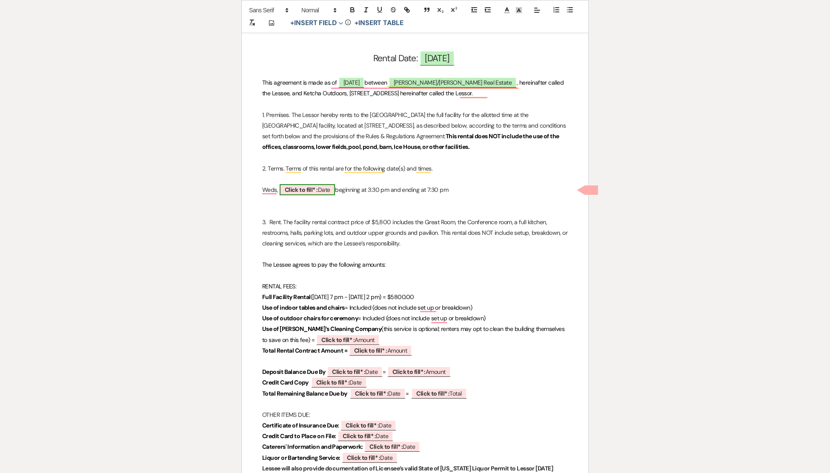
click at [301, 186] on b "Click to fill* :" at bounding box center [301, 190] width 33 height 8
select select "owner"
select select "Date"
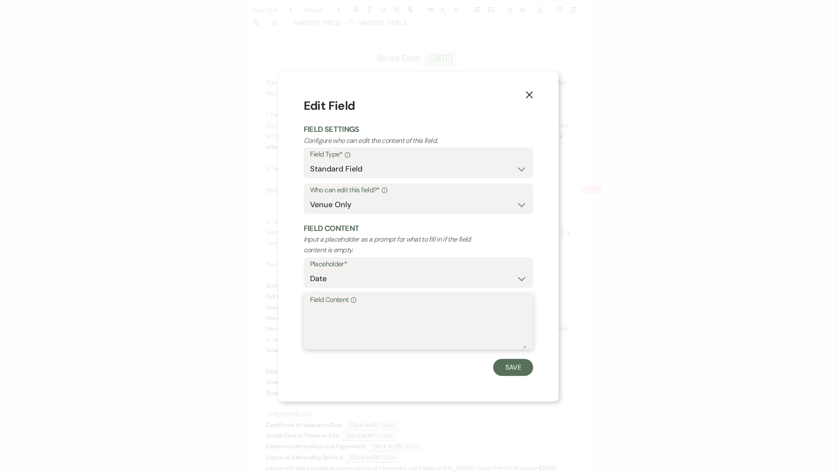
click at [333, 317] on textarea "Field Content Info" at bounding box center [418, 327] width 217 height 43
type textarea "[DATE]"
click at [523, 370] on button "Save" at bounding box center [513, 367] width 40 height 17
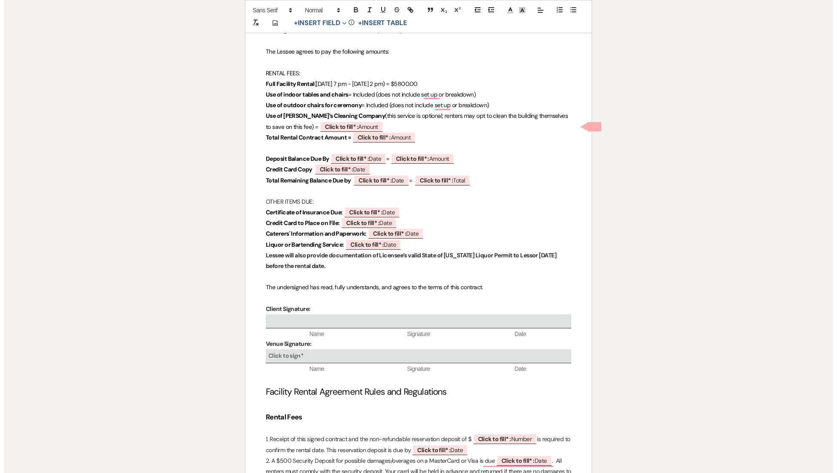
scroll to position [576, 0]
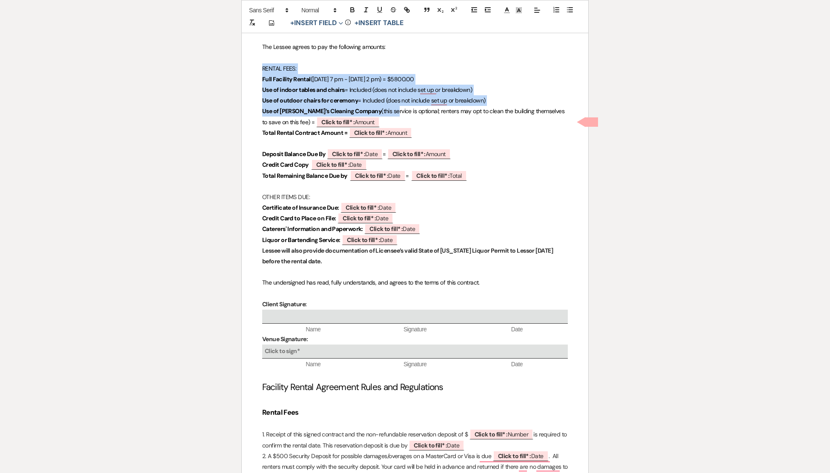
drag, startPoint x: 263, startPoint y: 69, endPoint x: 376, endPoint y: 112, distance: 120.6
click at [351, 81] on span "(Friday 7 pm - Sunday 2 pm) = $5800.00" at bounding box center [362, 79] width 103 height 8
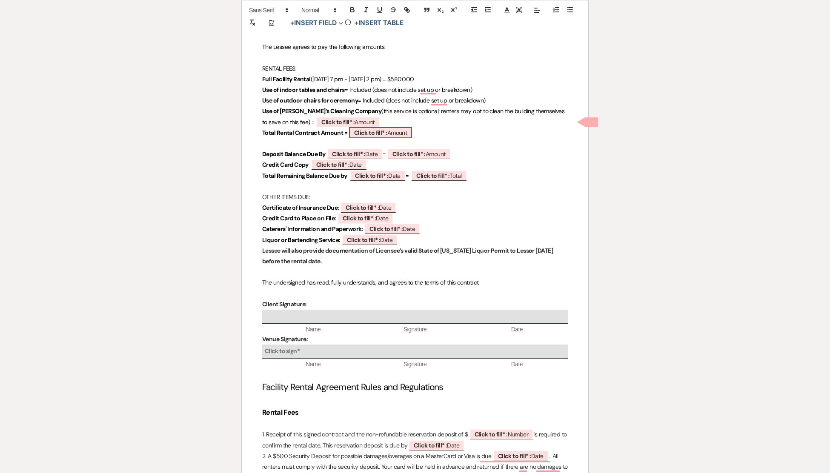
click at [376, 131] on b "Click to fill* :" at bounding box center [370, 133] width 33 height 8
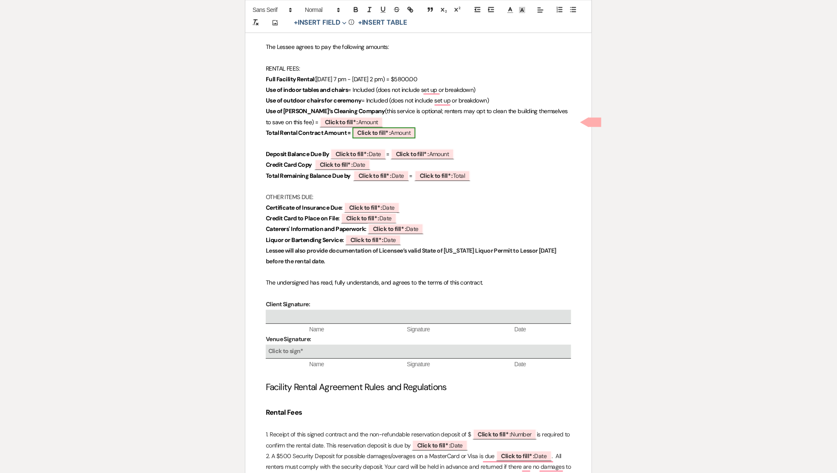
select select "owner"
select select "Amount"
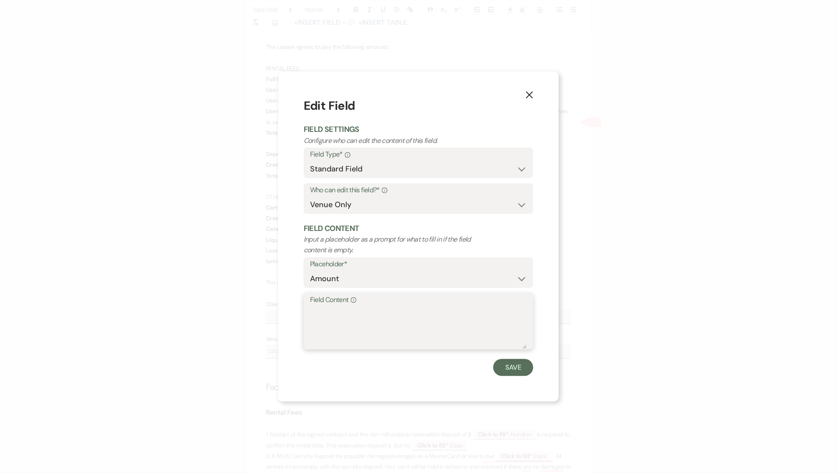
click at [337, 310] on textarea "Field Content Info" at bounding box center [418, 327] width 217 height 43
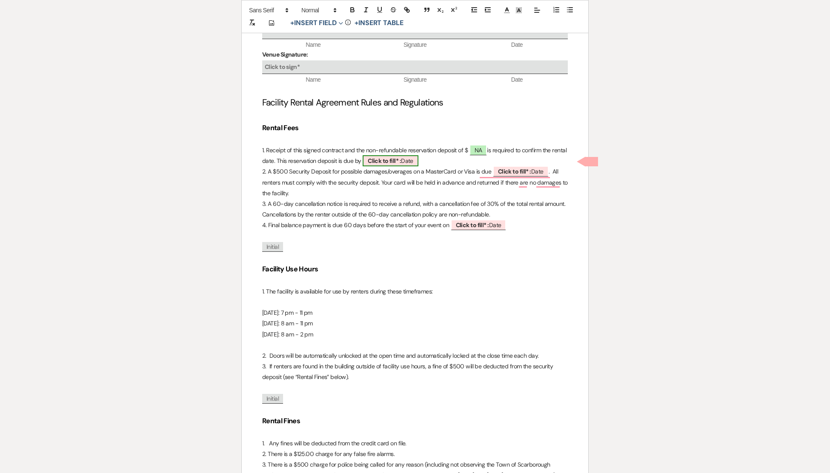
click at [401, 164] on b "Click to fill* :" at bounding box center [384, 161] width 33 height 8
select select "owner"
select select "Date"
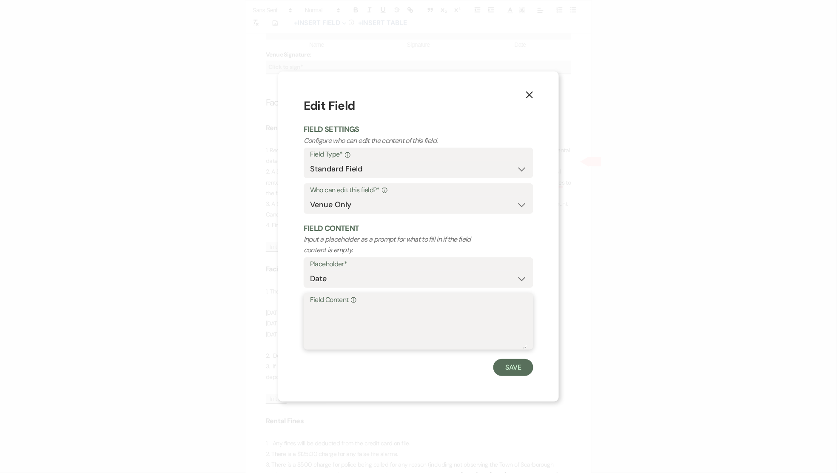
click at [362, 314] on textarea "Field Content Info" at bounding box center [418, 327] width 217 height 43
type textarea "NA"
click at [503, 366] on button "Save" at bounding box center [513, 367] width 40 height 17
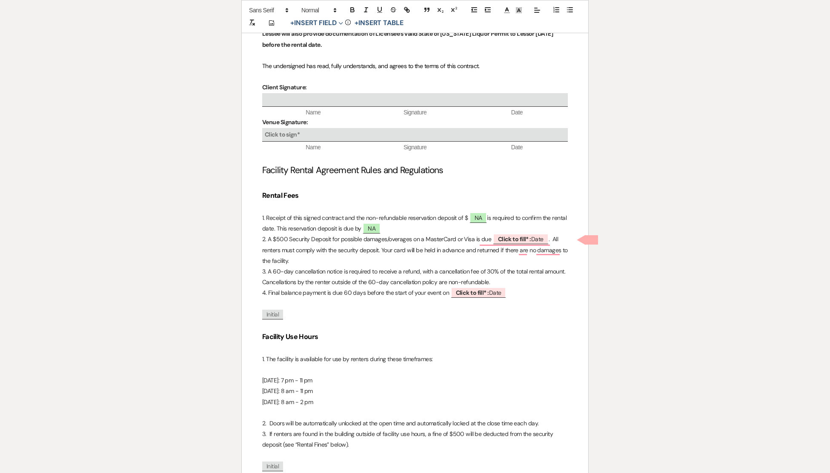
scroll to position [778, 0]
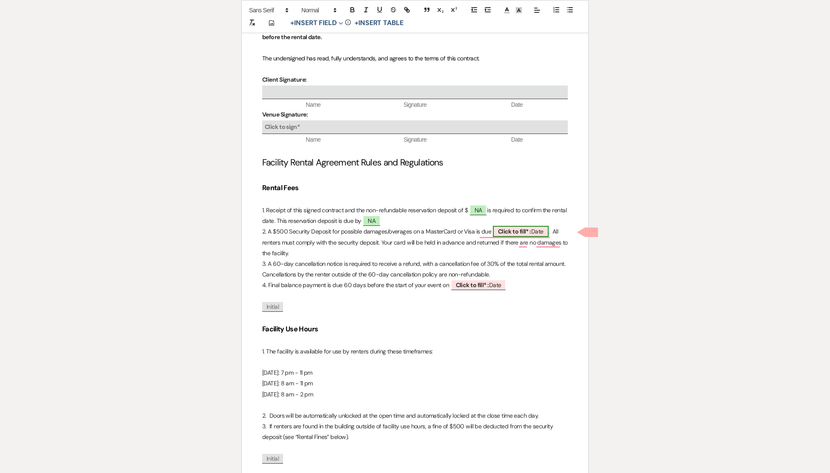
click at [509, 233] on b "Click to fill* :" at bounding box center [514, 232] width 33 height 8
select select "owner"
select select "Date"
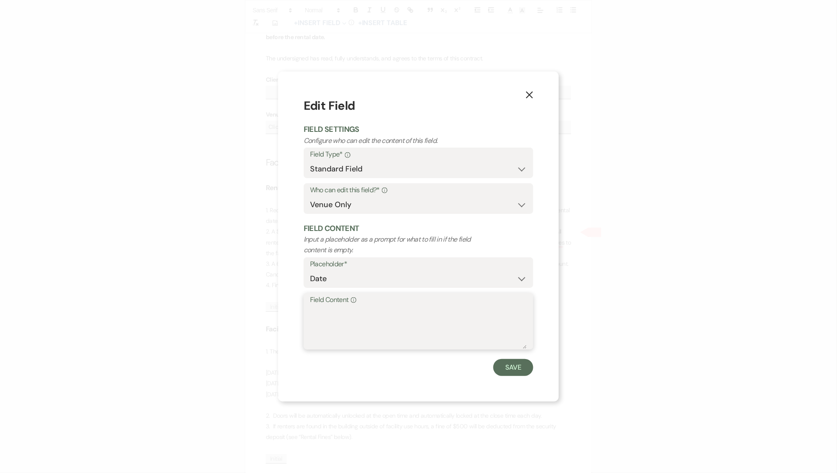
click at [362, 319] on textarea "Field Content Info" at bounding box center [418, 327] width 217 height 43
type textarea "[DATE]"
click at [520, 362] on button "Save" at bounding box center [513, 367] width 40 height 17
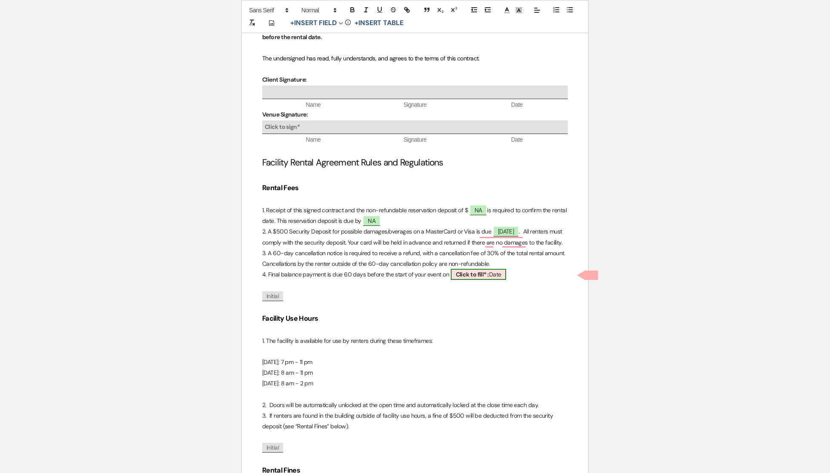
click at [475, 275] on b "Click to fill* :" at bounding box center [472, 275] width 33 height 8
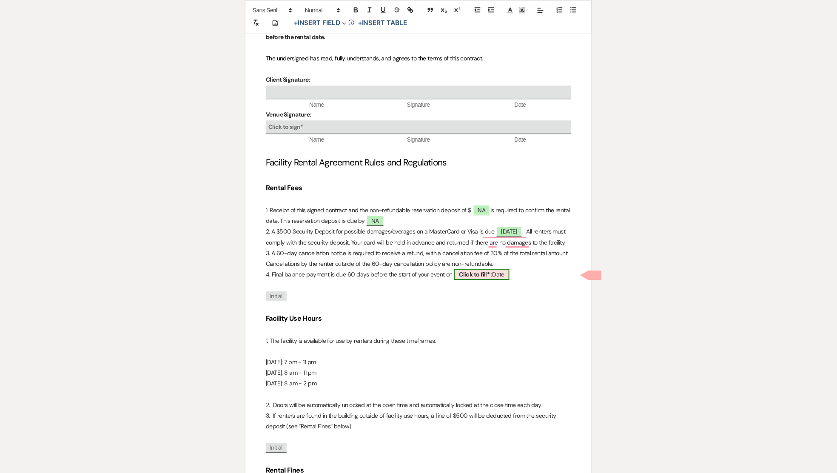
select select "owner"
select select "Date"
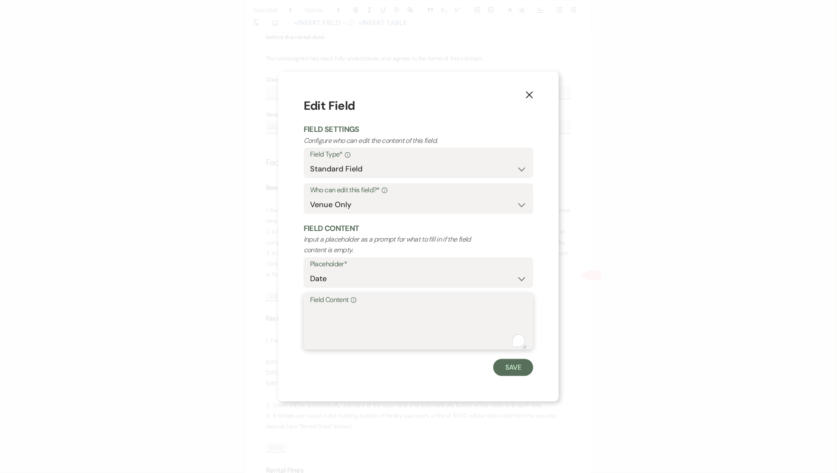
click at [340, 314] on textarea "Field Content Info" at bounding box center [418, 327] width 217 height 43
type textarea "NA"
click at [513, 361] on button "Save" at bounding box center [513, 367] width 40 height 17
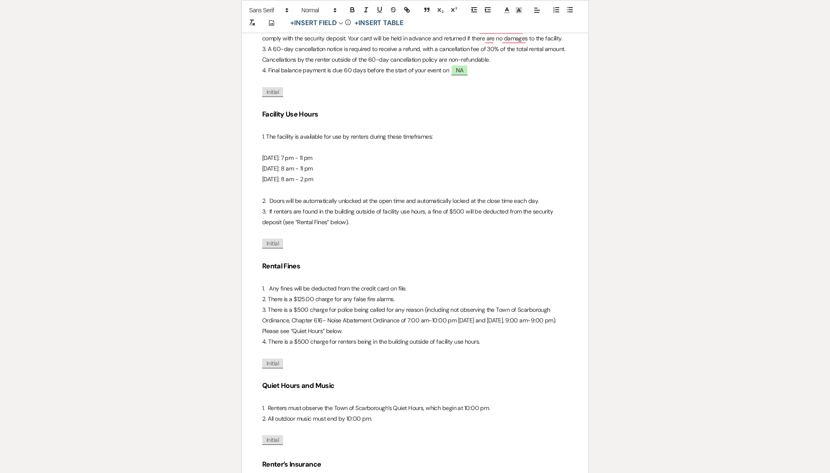
scroll to position [985, 0]
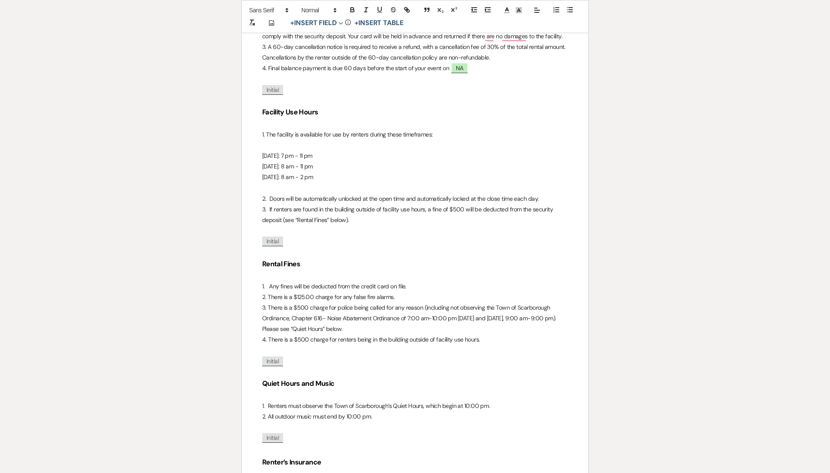
drag, startPoint x: 260, startPoint y: 106, endPoint x: 340, endPoint y: 181, distance: 109.3
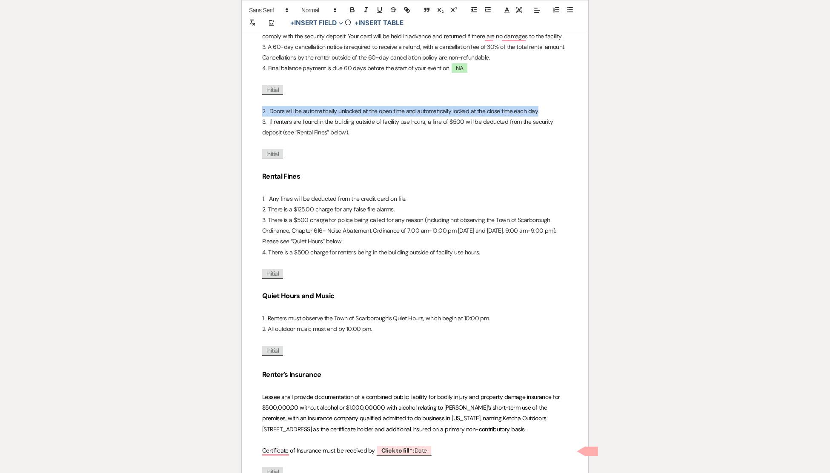
drag, startPoint x: 259, startPoint y: 109, endPoint x: 551, endPoint y: 106, distance: 291.4
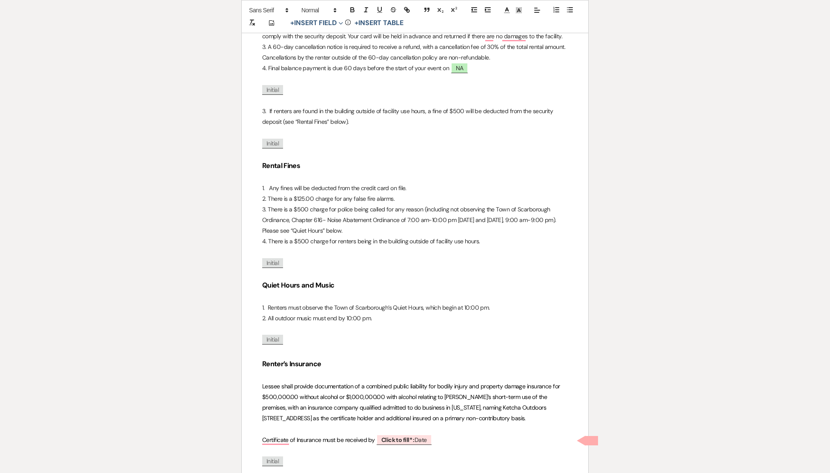
click at [263, 110] on p "3. If renters are found in the building outside of facility use hours, a fine o…" at bounding box center [414, 116] width 305 height 21
click at [375, 152] on p "To enrich screen reader interactions, please activate Accessibility in Grammarl…" at bounding box center [414, 154] width 305 height 11
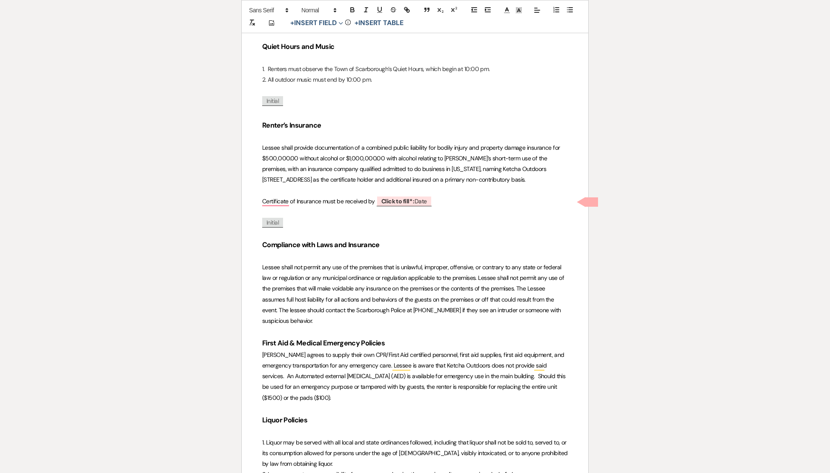
scroll to position [1238, 0]
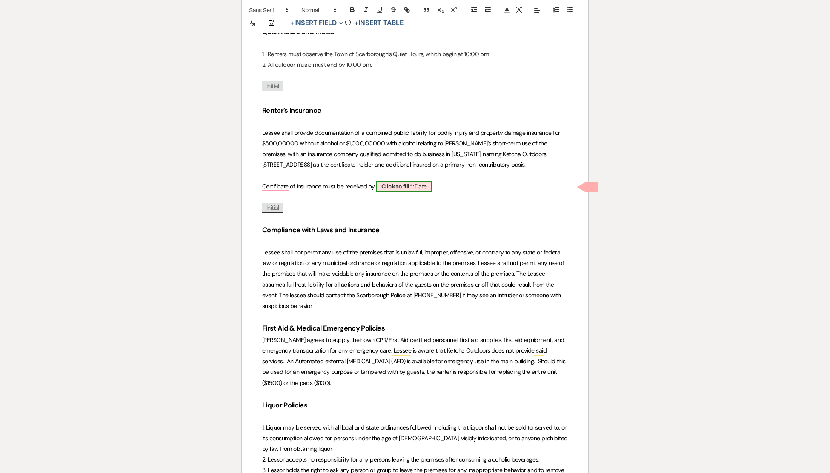
click at [406, 186] on b "Click to fill* :" at bounding box center [397, 186] width 33 height 8
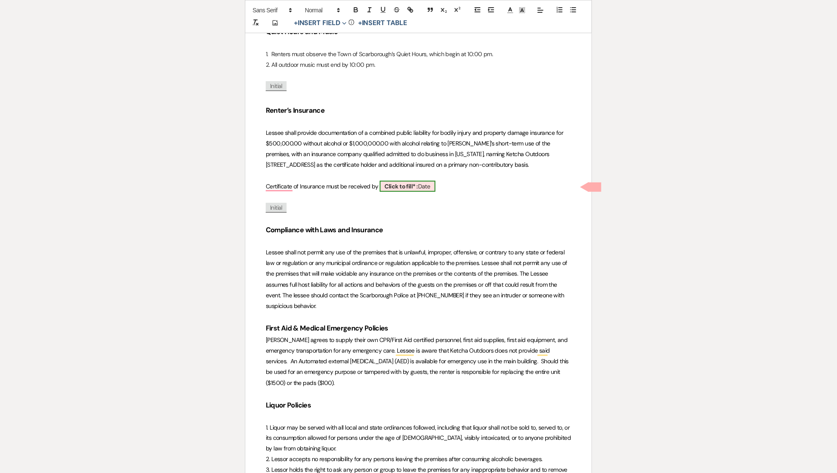
select select "owner"
select select "Date"
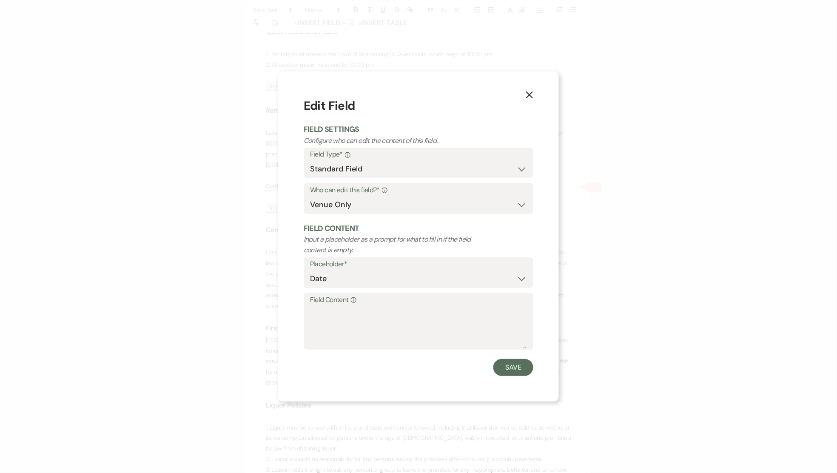
click at [528, 96] on icon "X" at bounding box center [530, 95] width 8 height 8
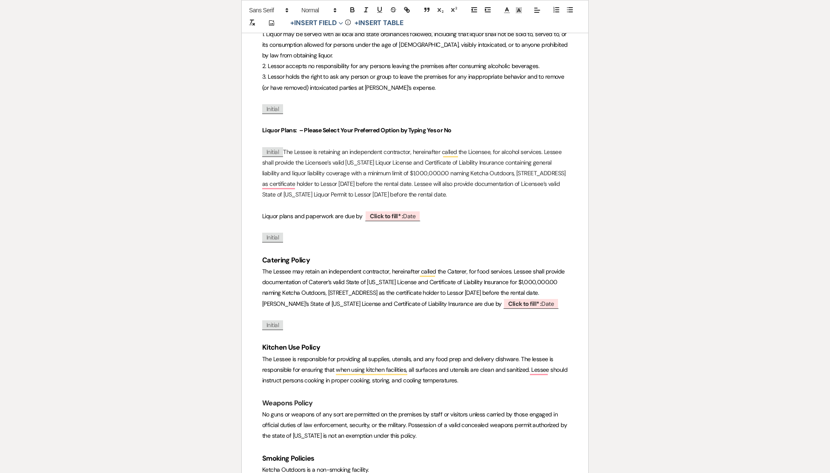
scroll to position [1638, 0]
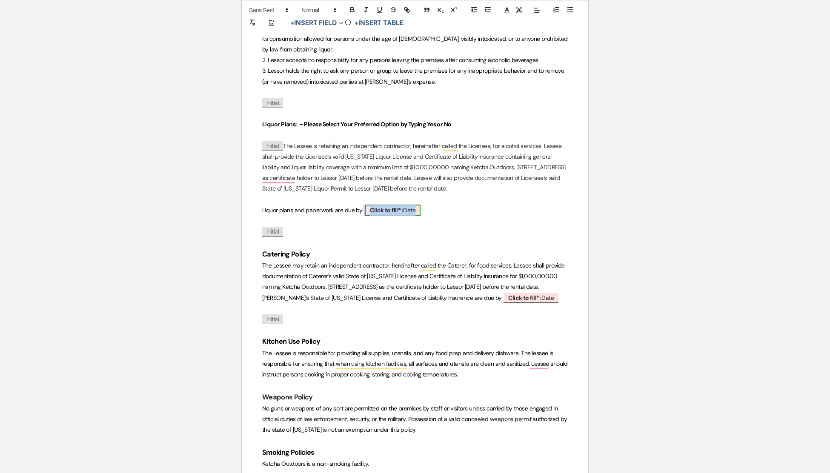
click at [385, 213] on b "Click to fill* :" at bounding box center [386, 210] width 33 height 8
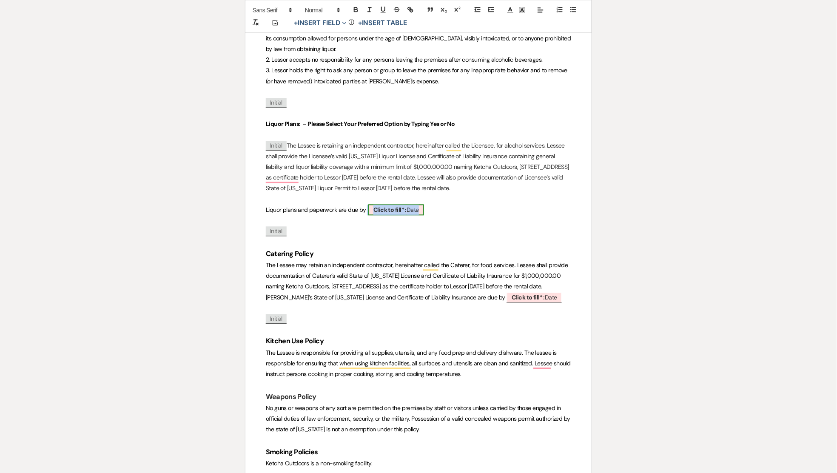
select select "owner"
select select "Date"
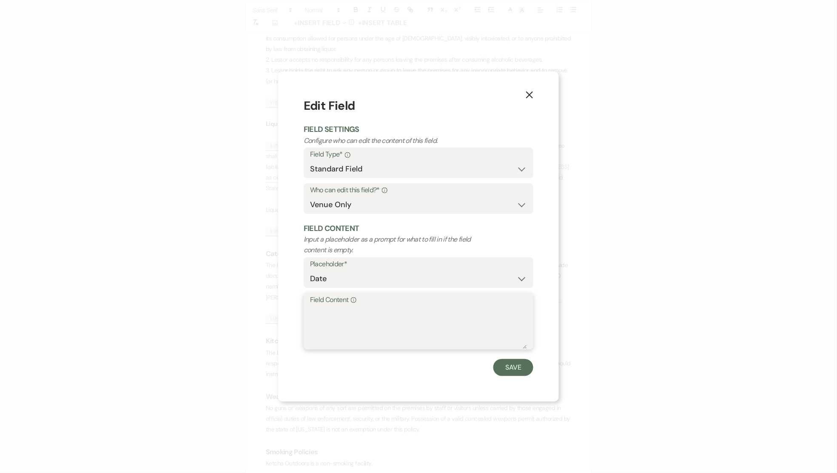
click at [336, 323] on textarea "Field Content Info" at bounding box center [418, 327] width 217 height 43
type textarea "[DATE]"
click at [516, 367] on button "Save" at bounding box center [513, 367] width 40 height 17
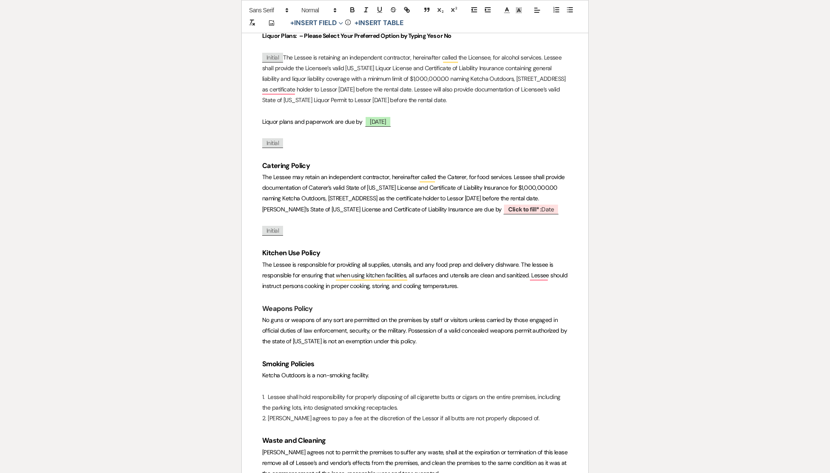
scroll to position [1740, 0]
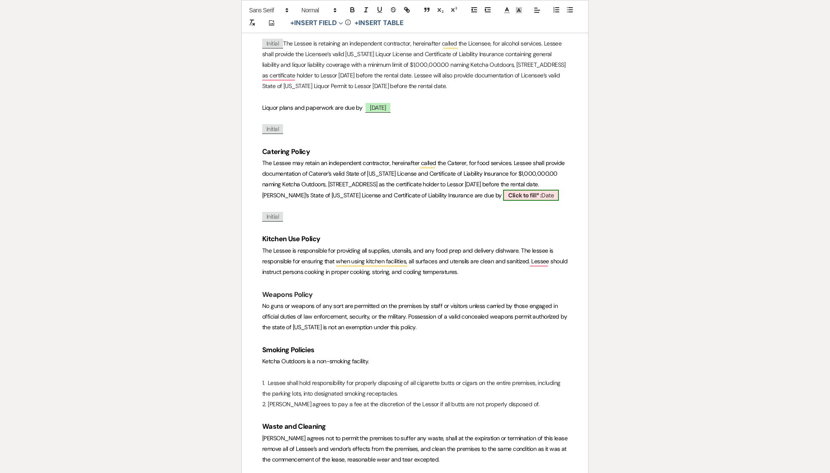
click at [534, 194] on b "Click to fill* :" at bounding box center [524, 195] width 33 height 8
select select "owner"
select select "Date"
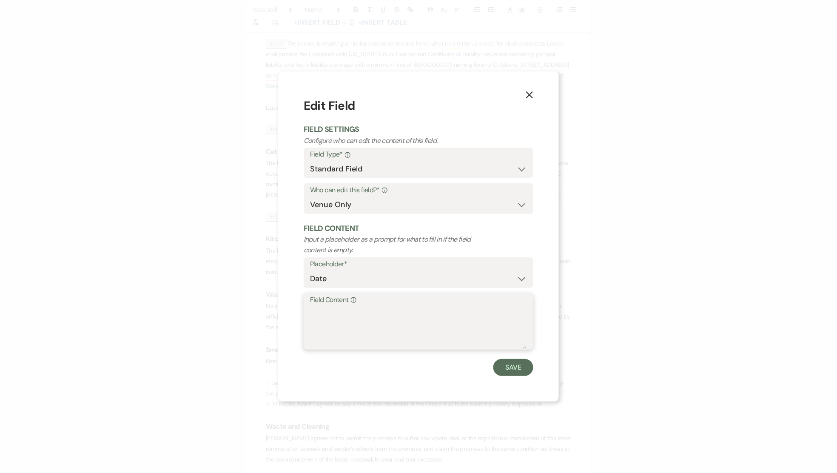
click at [333, 315] on textarea "Field Content Info" at bounding box center [418, 327] width 217 height 43
type textarea "[DATE]"
click at [522, 368] on button "Save" at bounding box center [513, 367] width 40 height 17
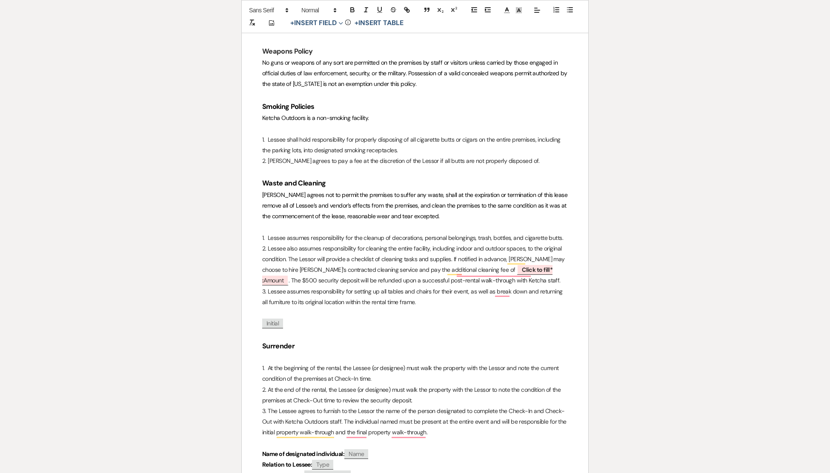
scroll to position [1985, 0]
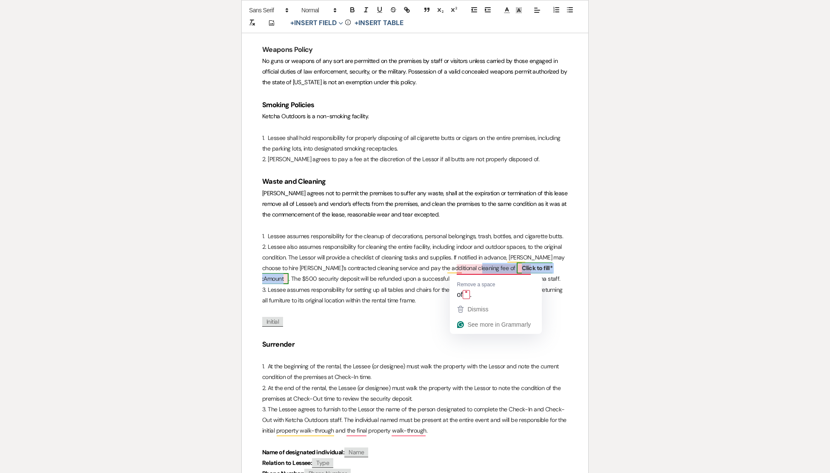
click at [496, 267] on b "Click to fill* :" at bounding box center [407, 273] width 290 height 18
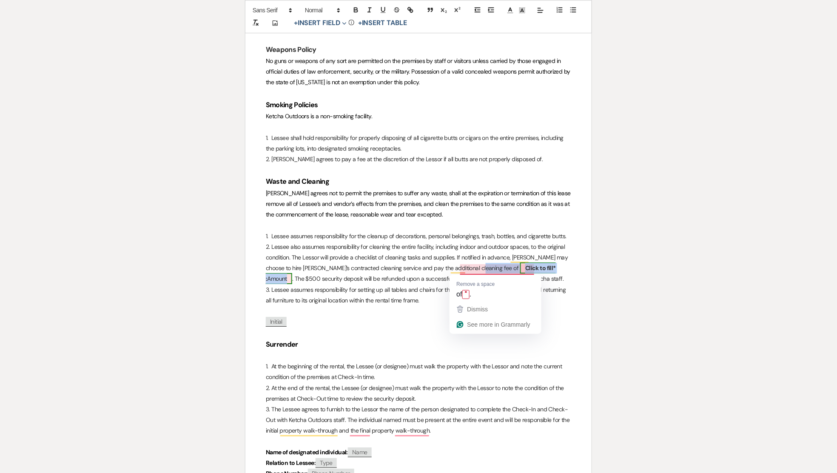
select select "owner"
select select "Amount"
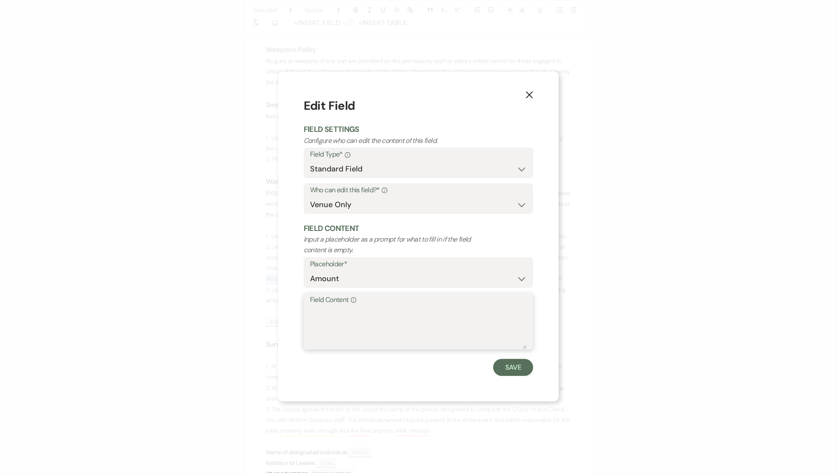
click at [342, 308] on textarea "Field Content Info" at bounding box center [418, 327] width 217 height 43
type textarea "Renter Cleans"
click at [519, 372] on button "Save" at bounding box center [513, 367] width 40 height 17
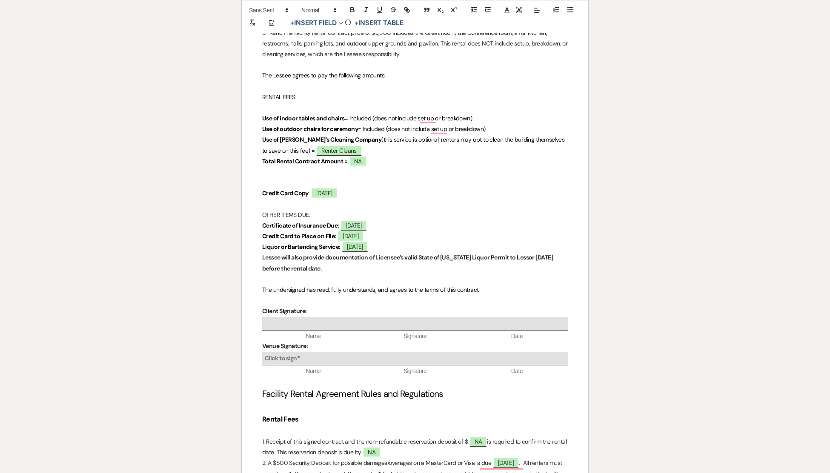
scroll to position [1206, 0]
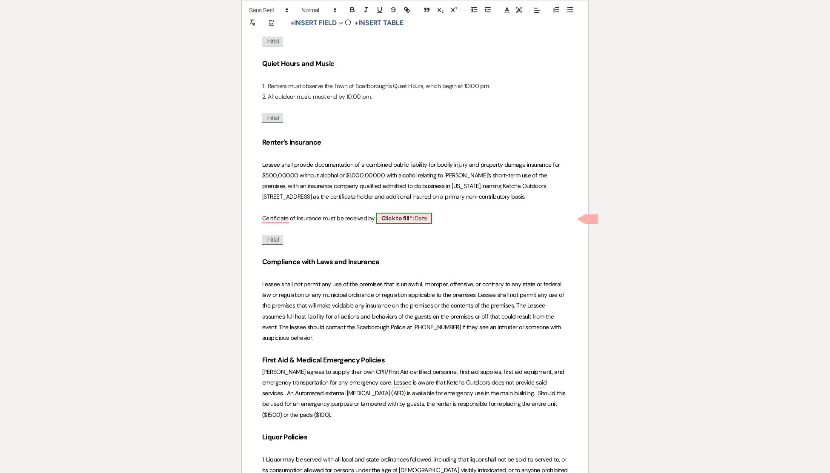
click at [408, 221] on b "Click to fill* :" at bounding box center [397, 218] width 33 height 8
select select "owner"
select select "Date"
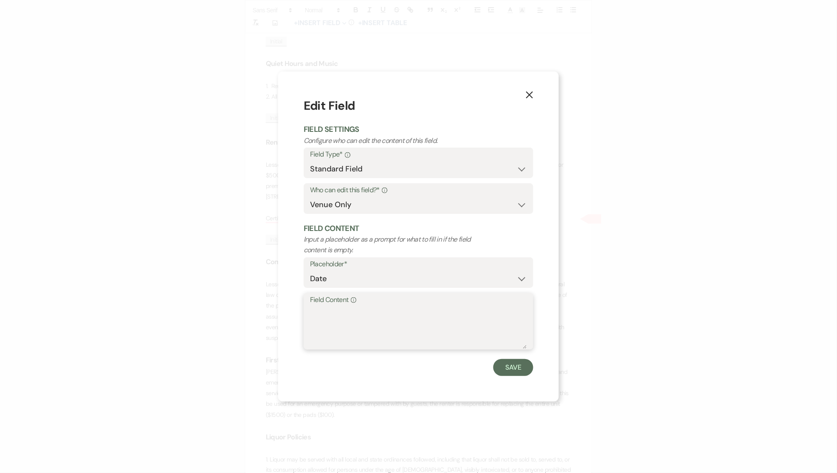
click at [334, 314] on textarea "Field Content Info" at bounding box center [418, 327] width 217 height 43
type textarea "[DATE]"
click at [527, 365] on button "Save" at bounding box center [513, 367] width 40 height 17
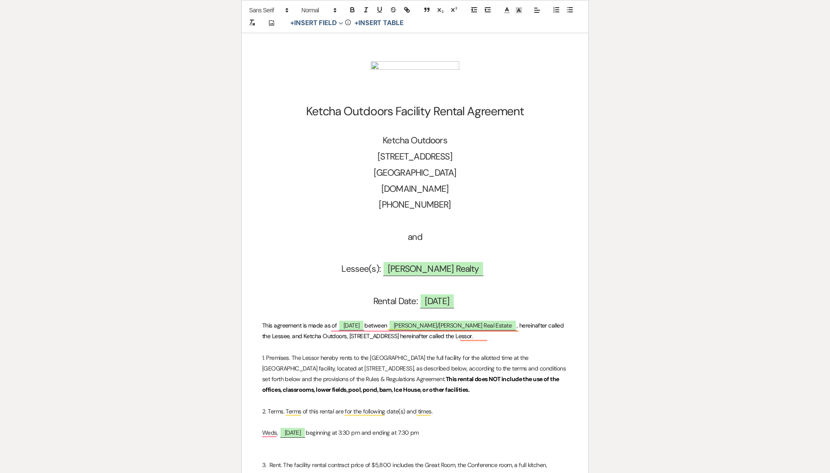
scroll to position [0, 0]
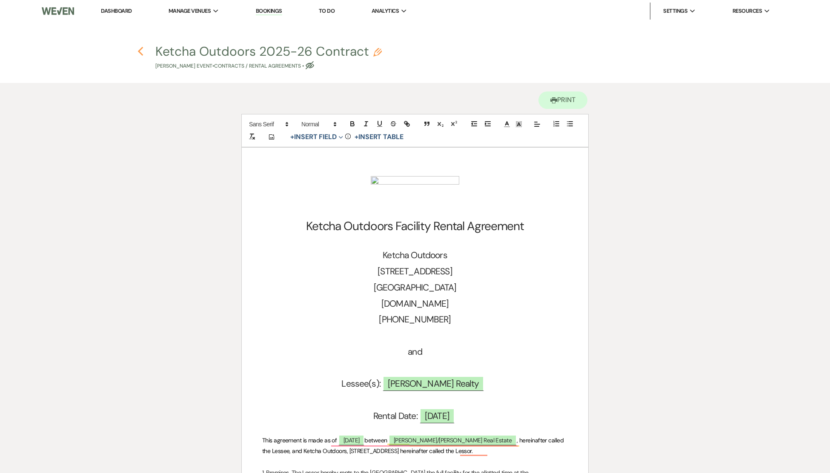
click at [139, 49] on icon "Previous" at bounding box center [140, 51] width 6 height 10
select select "6"
select select "20"
select select "7"
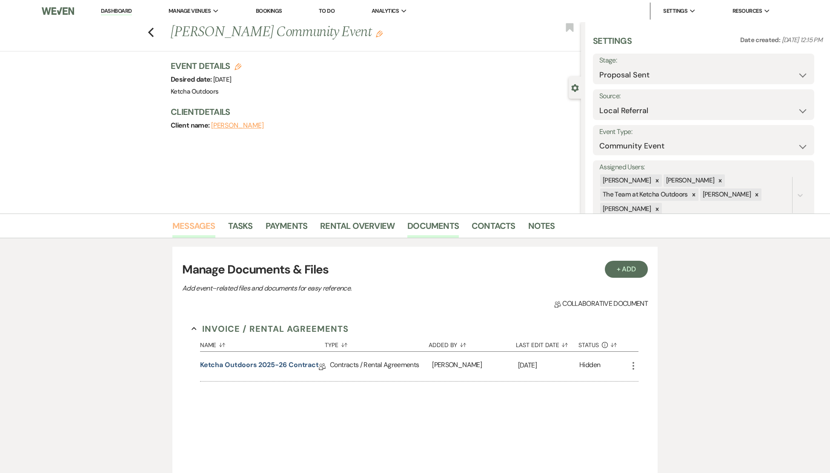
click at [194, 225] on link "Messages" at bounding box center [193, 228] width 43 height 19
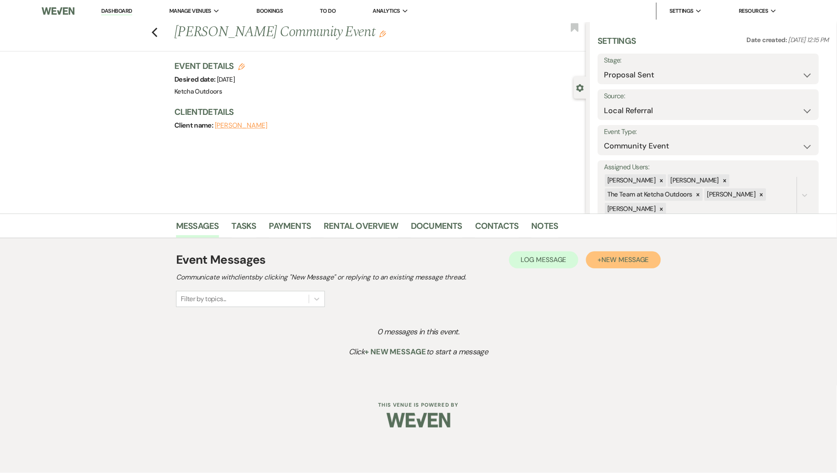
click at [607, 263] on span "New Message" at bounding box center [625, 259] width 47 height 9
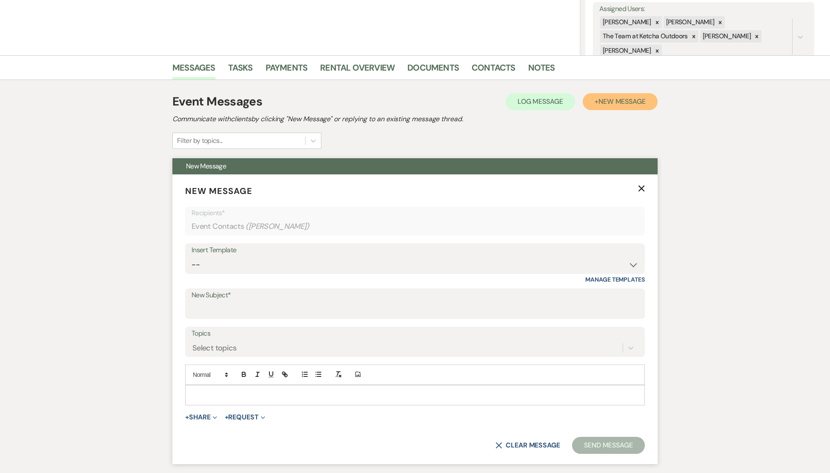
scroll to position [177, 0]
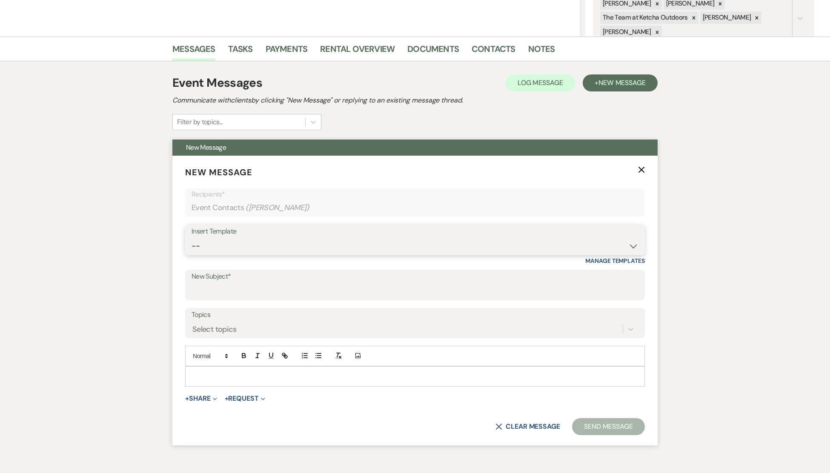
click at [632, 244] on select "-- Weven Planning Portal Introduction (Booked Events) Deposit Payment Rental Co…" at bounding box center [414, 246] width 447 height 17
select select "118"
click at [191, 238] on select "-- Weven Planning Portal Introduction (Booked Events) Deposit Payment Rental Co…" at bounding box center [414, 246] width 447 height 17
type input "Rental Contract"
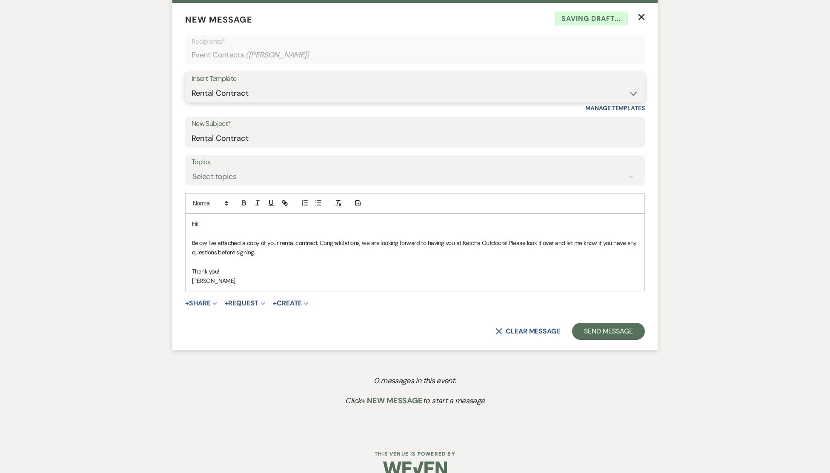
scroll to position [345, 0]
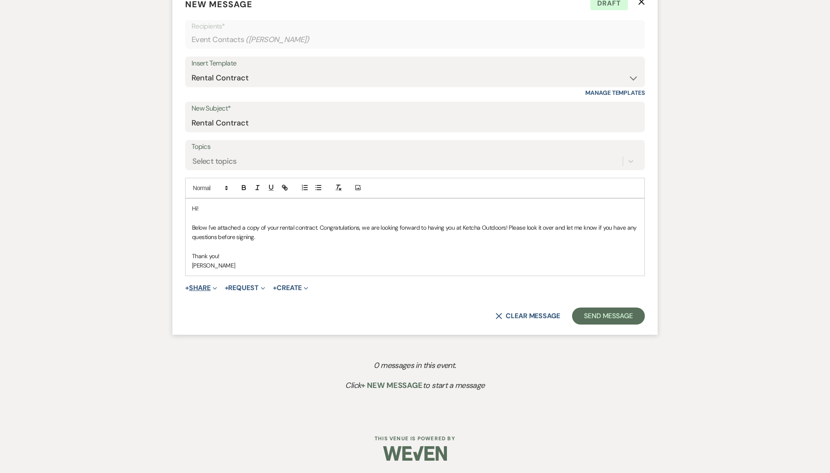
click at [213, 288] on span "Expand" at bounding box center [214, 287] width 6 height 9
click at [215, 303] on span "Doc Upload Documents" at bounding box center [219, 304] width 48 height 9
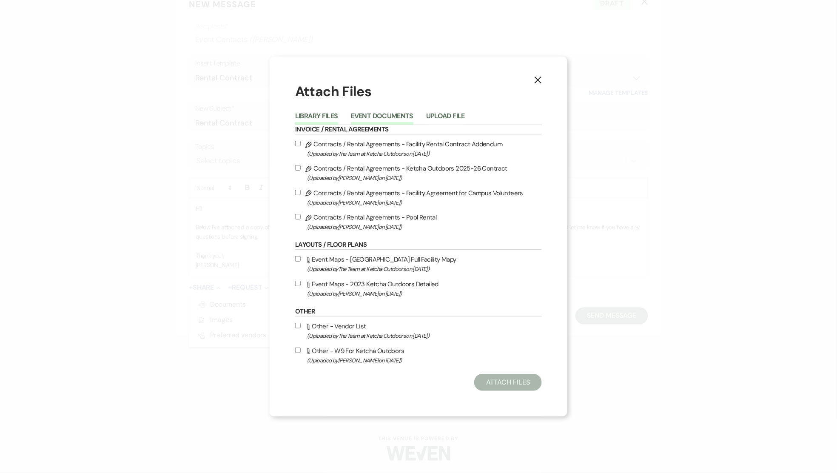
click at [386, 115] on button "Event Documents" at bounding box center [382, 119] width 63 height 12
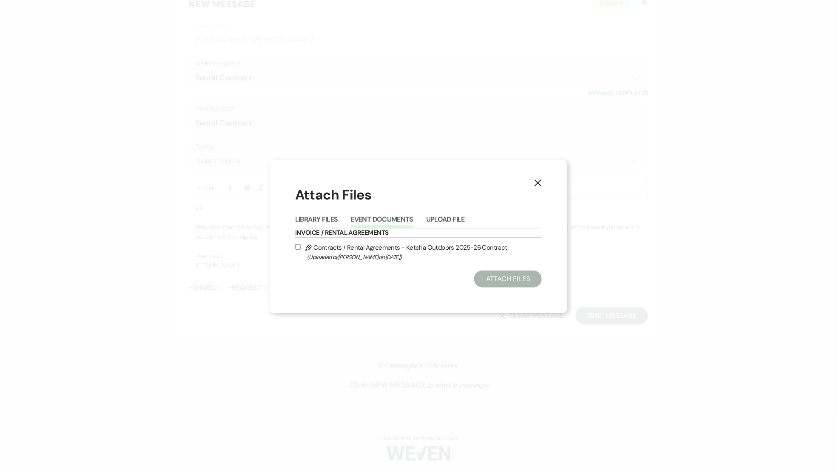
click at [299, 248] on input "Pencil Contracts / Rental Agreements - Ketcha Outdoors 2025-26 Contract (Upload…" at bounding box center [298, 247] width 6 height 6
checkbox input "true"
click at [505, 281] on button "Attach Files" at bounding box center [508, 279] width 68 height 17
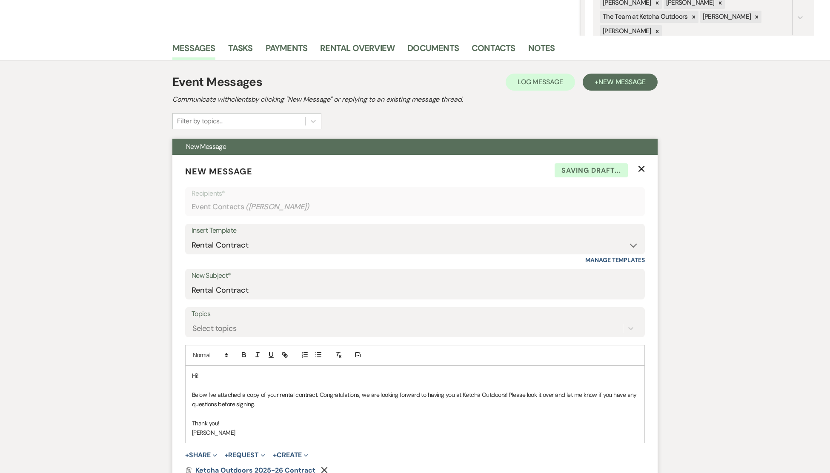
scroll to position [177, 0]
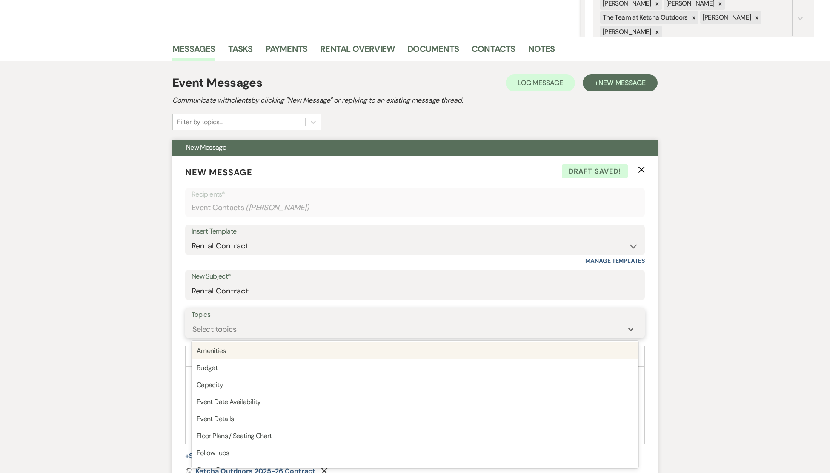
click at [241, 325] on div "Select topics" at bounding box center [406, 329] width 431 height 15
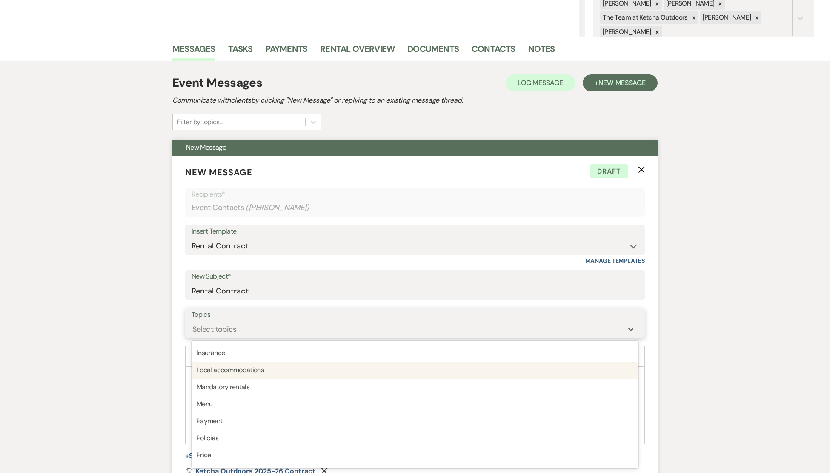
scroll to position [216, 0]
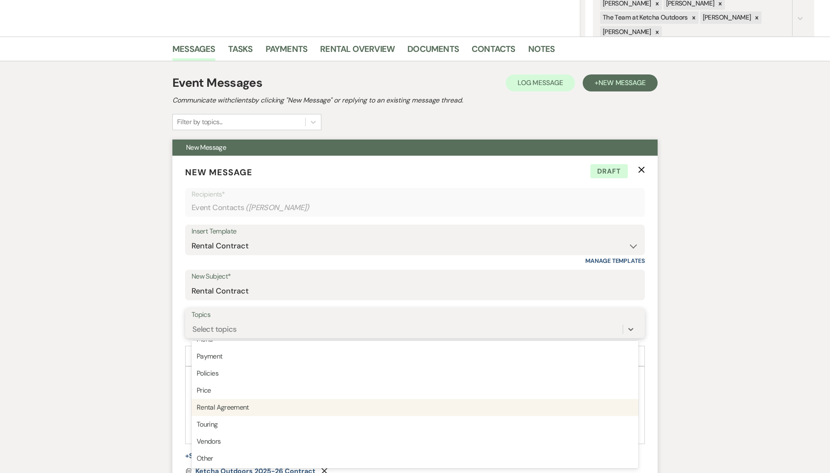
click at [245, 402] on div "Rental Agreement" at bounding box center [414, 407] width 447 height 17
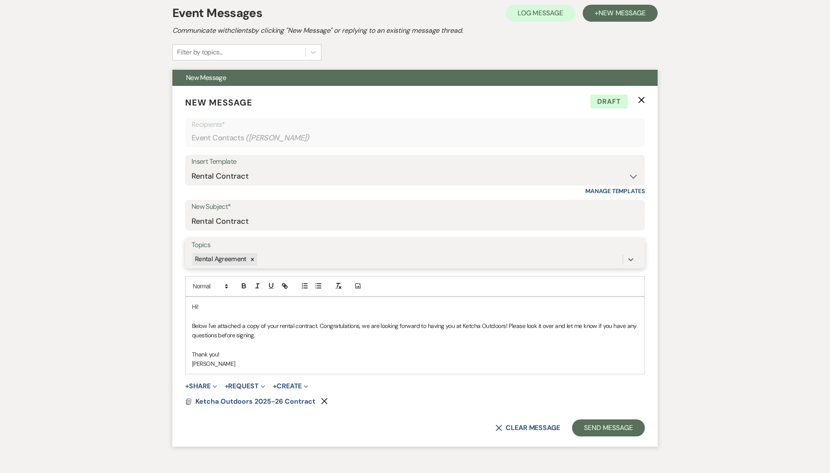
scroll to position [359, 0]
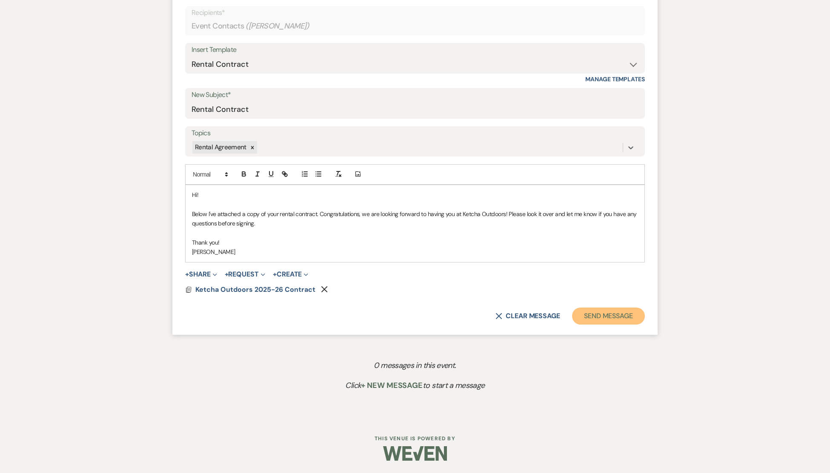
click at [611, 317] on button "Send Message" at bounding box center [608, 316] width 73 height 17
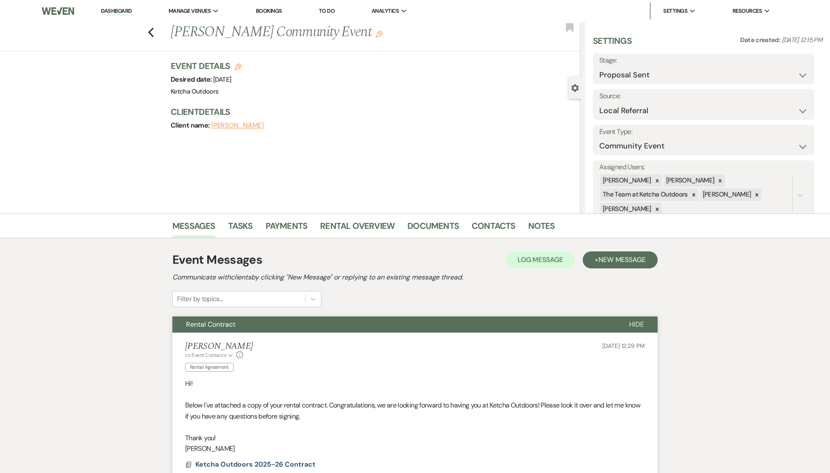
select select "6"
select select "20"
select select "7"
